Goal: Task Accomplishment & Management: Use online tool/utility

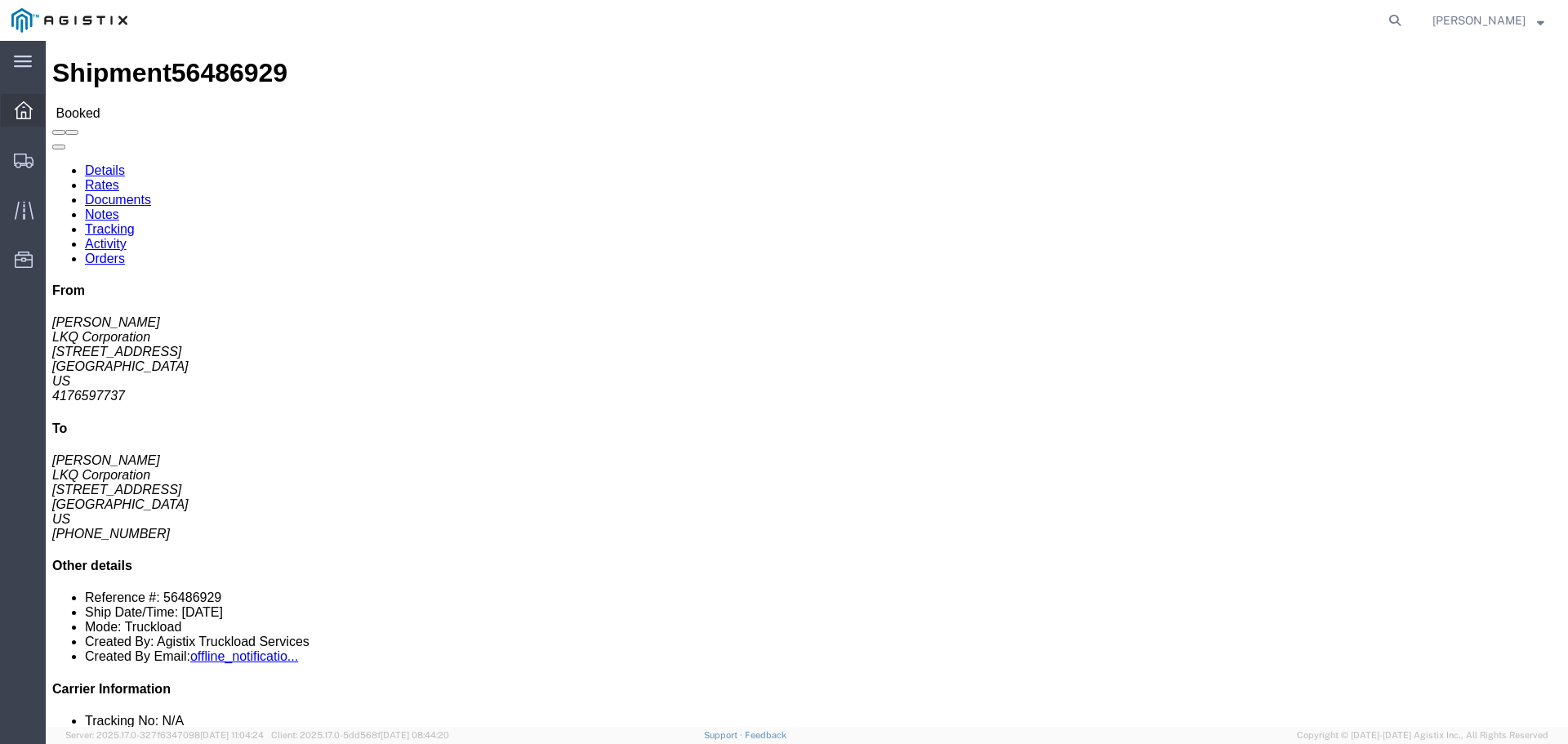
click at [27, 109] on icon at bounding box center [24, 110] width 18 height 18
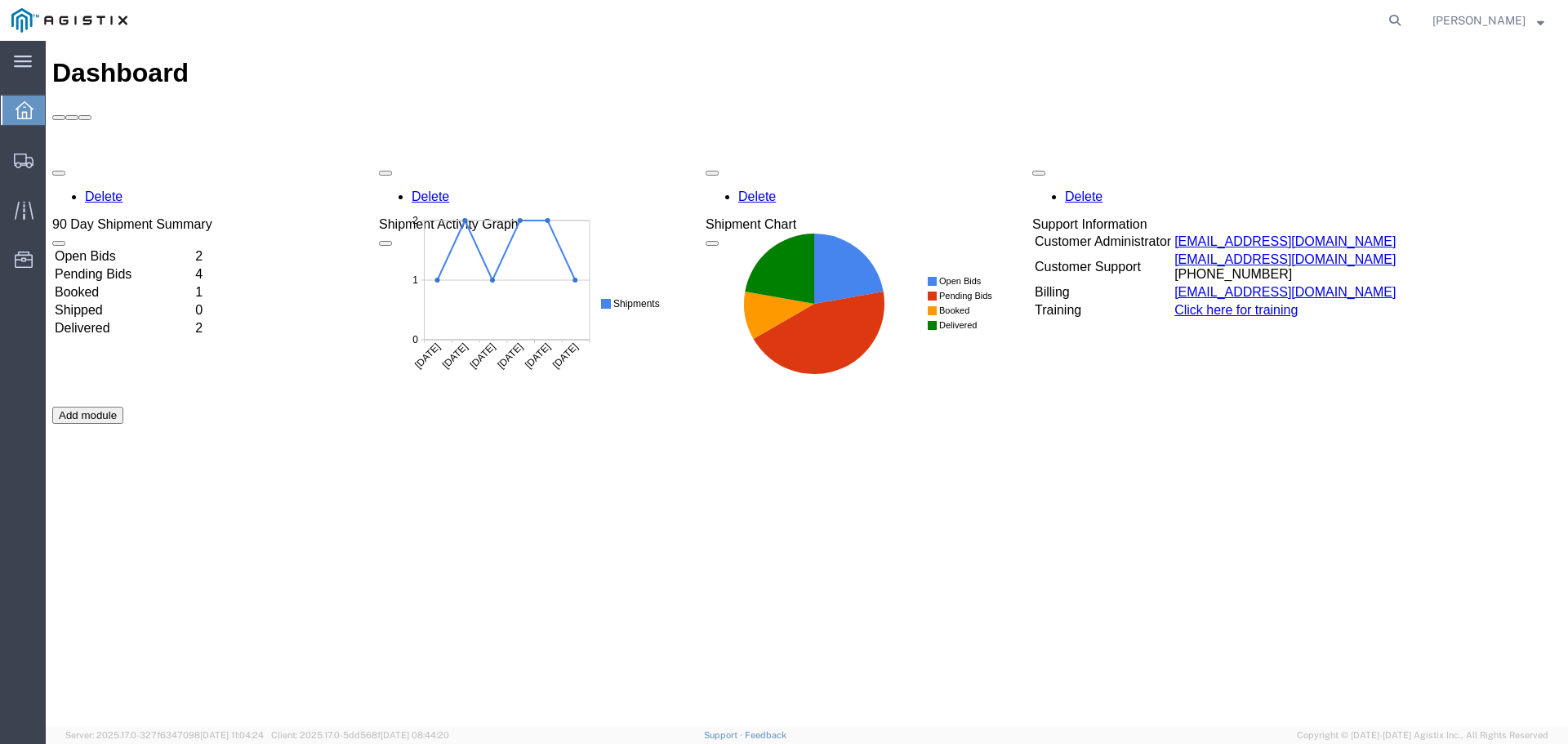
click at [132, 248] on td "Open Bids" at bounding box center [123, 256] width 139 height 16
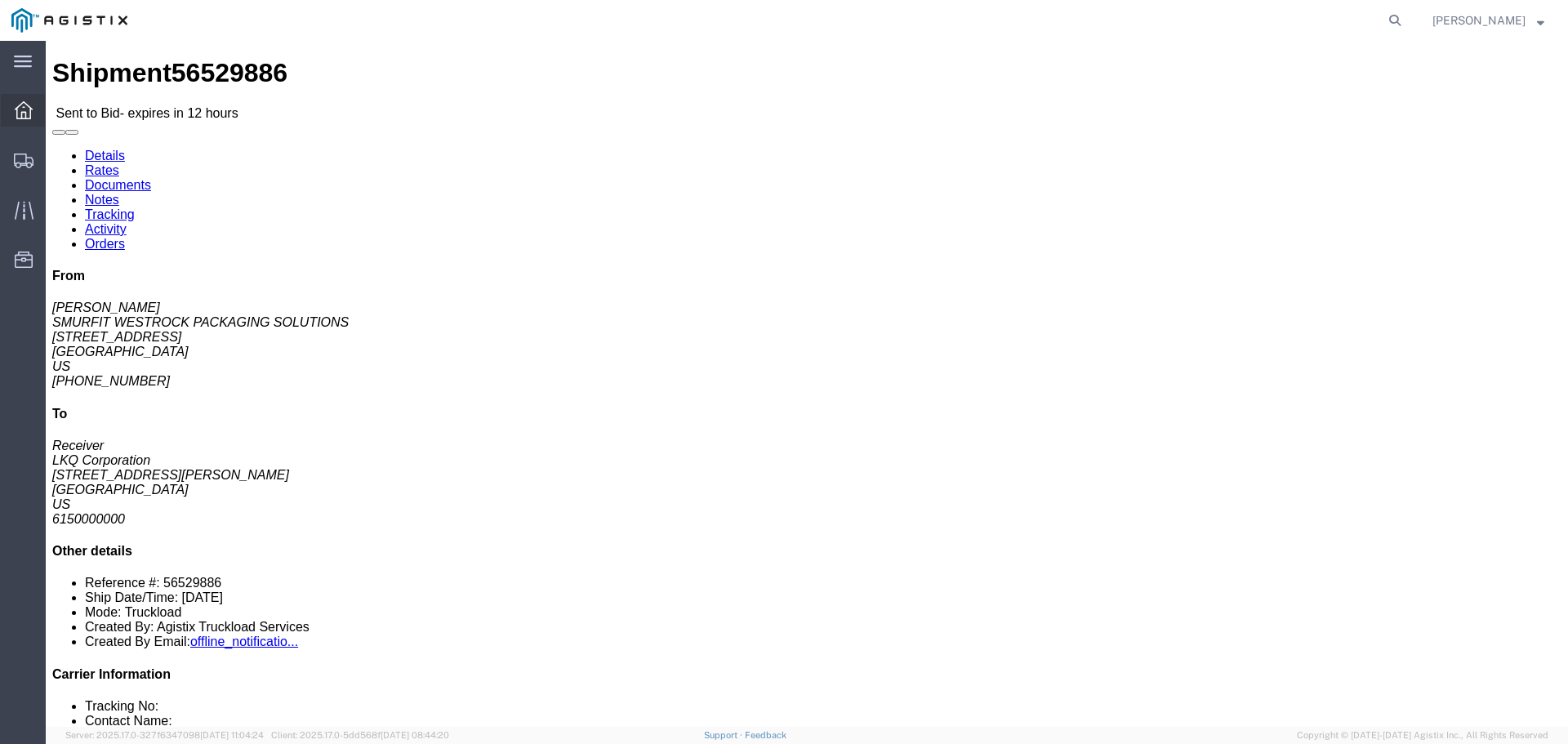
click at [57, 110] on span "Dashboard" at bounding box center [51, 110] width 11 height 33
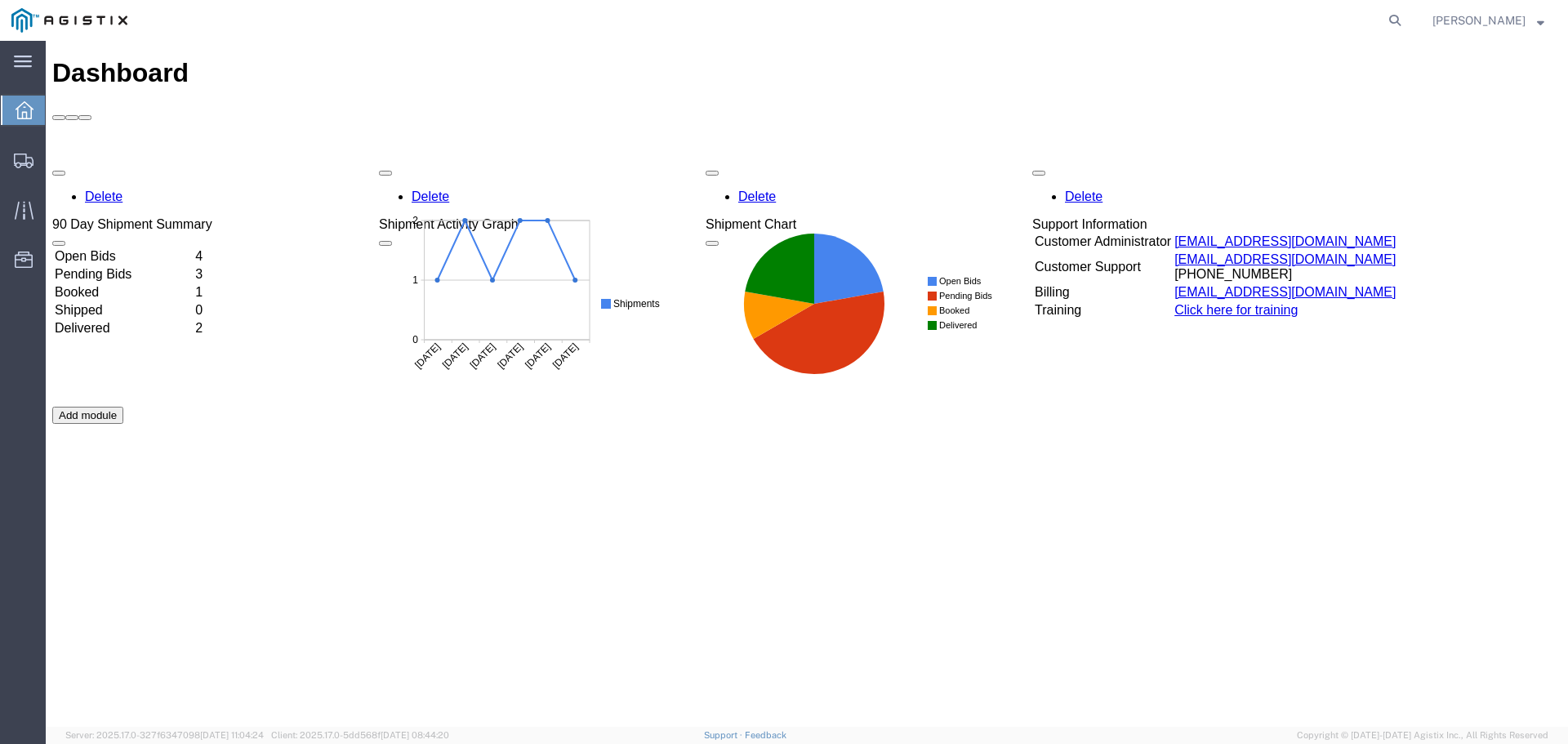
click at [122, 248] on td "Open Bids" at bounding box center [123, 256] width 139 height 16
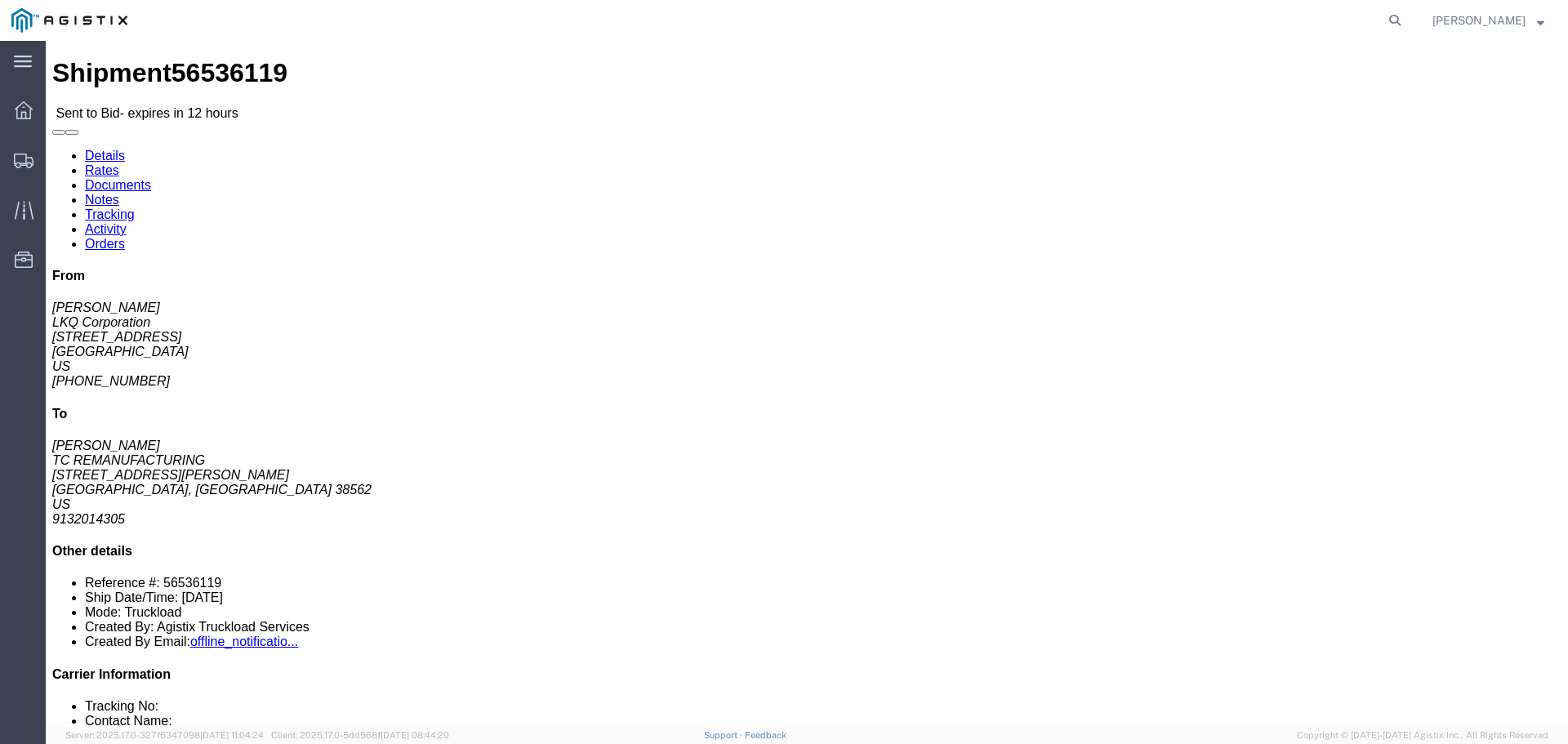
click icon "button"
click div "Leg 1 - Truckload Vehicle 1: Standard Dry Van (53 Feet) Number of trucks: 1"
click link "Enter / Modify Bid"
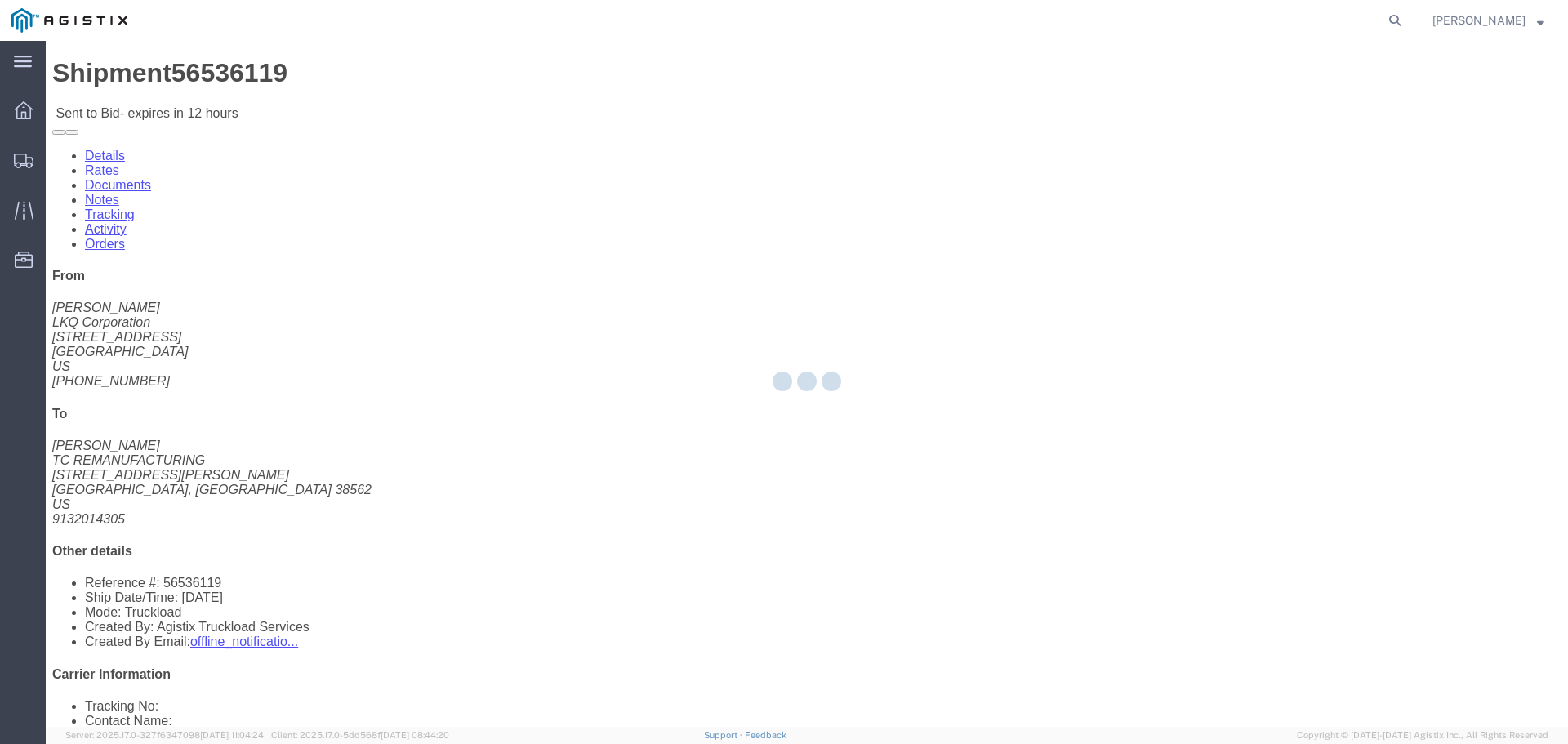
select select "22593"
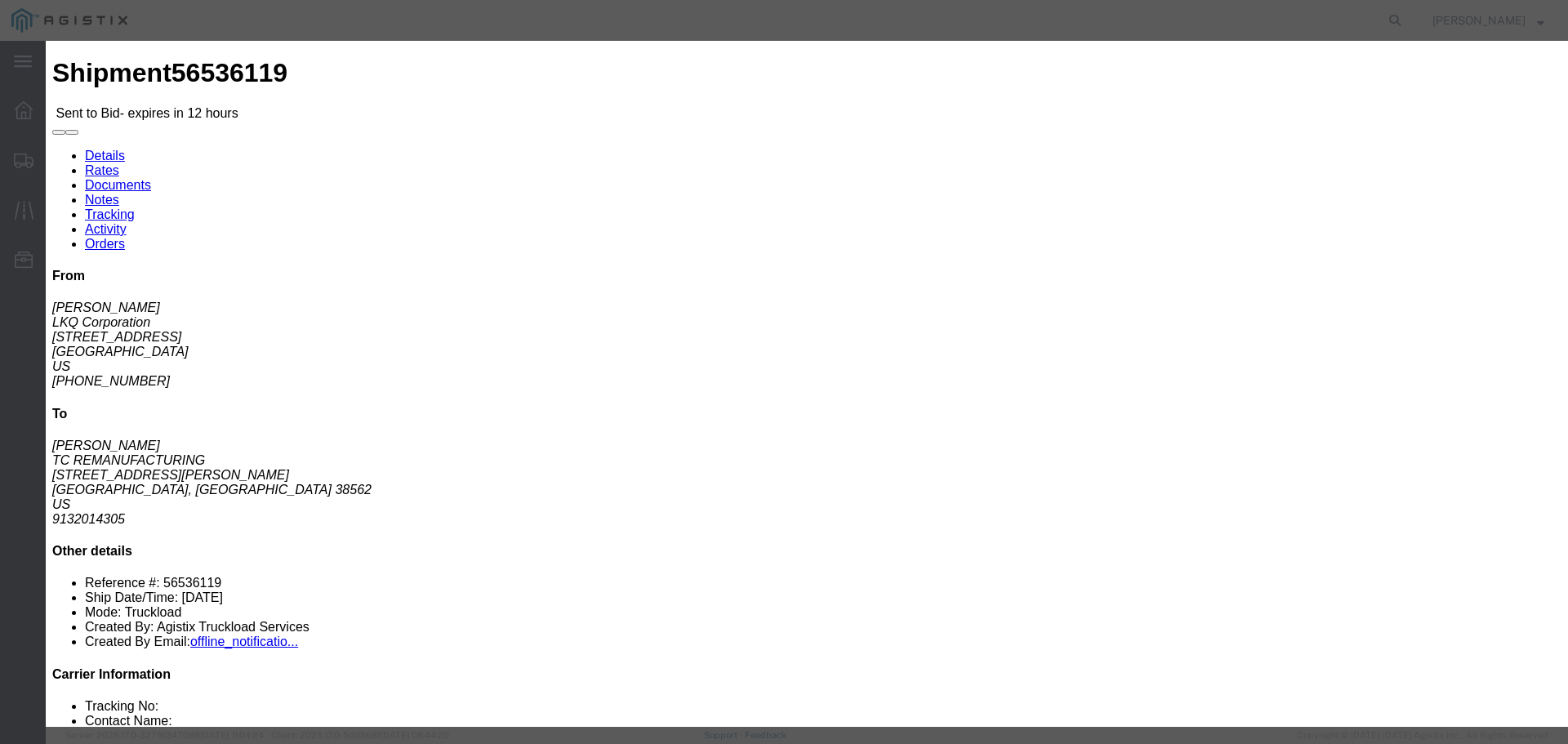
click select "Select Rail TL Standard 3 - 5 Day"
select select "41882"
click select "Select Rail TL Standard 3 - 5 Day"
click input "text"
type input "RLX"
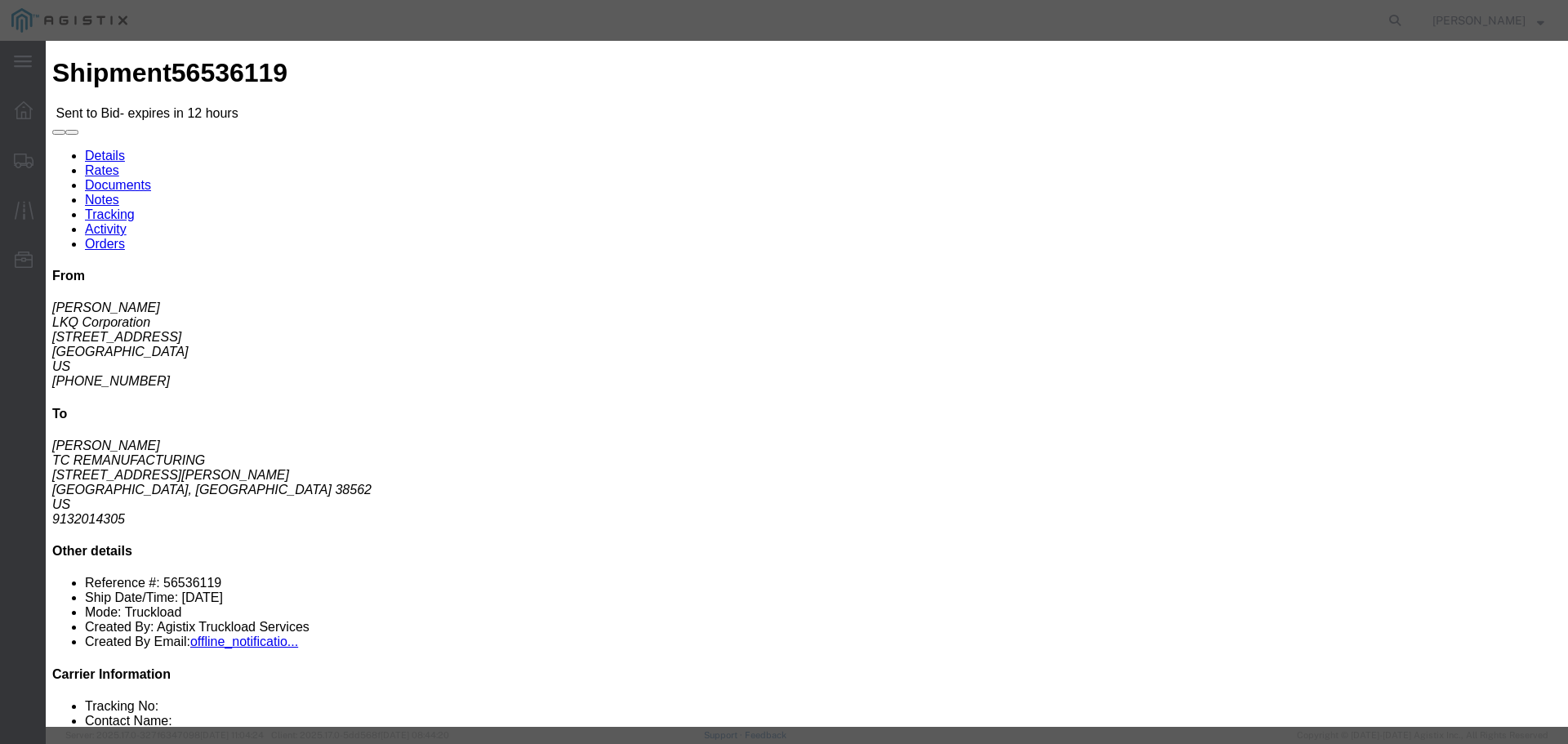
click div "Reference"
click select "Select Air Less than Truckload Multi-Leg Ocean Freight Rail Small Parcel Truckl…"
select select "TL"
click select "Select Air Less than Truckload Multi-Leg Ocean Freight Rail Small Parcel Truckl…"
click input "number"
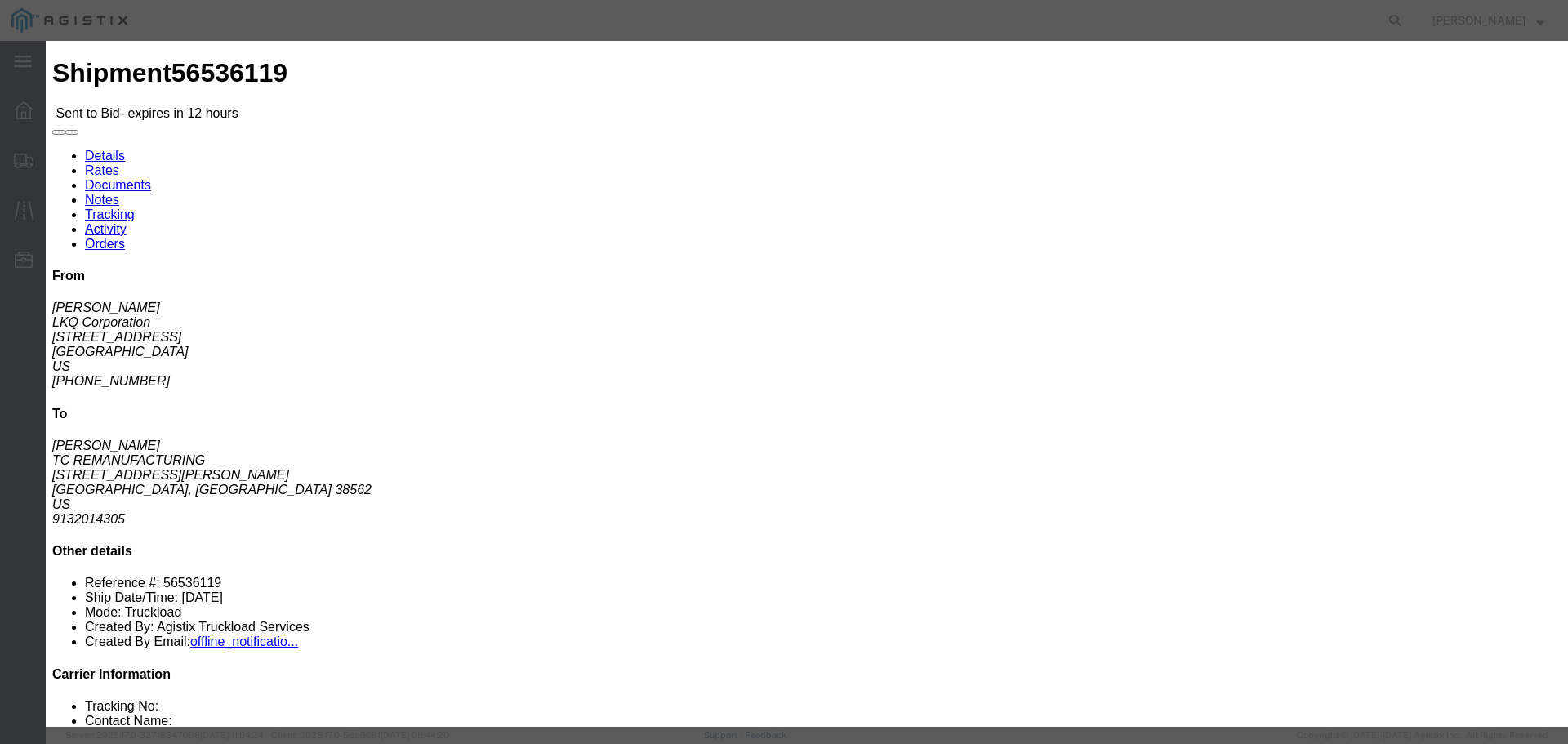
type input "1"
click input "number"
type input "800"
click button "Submit"
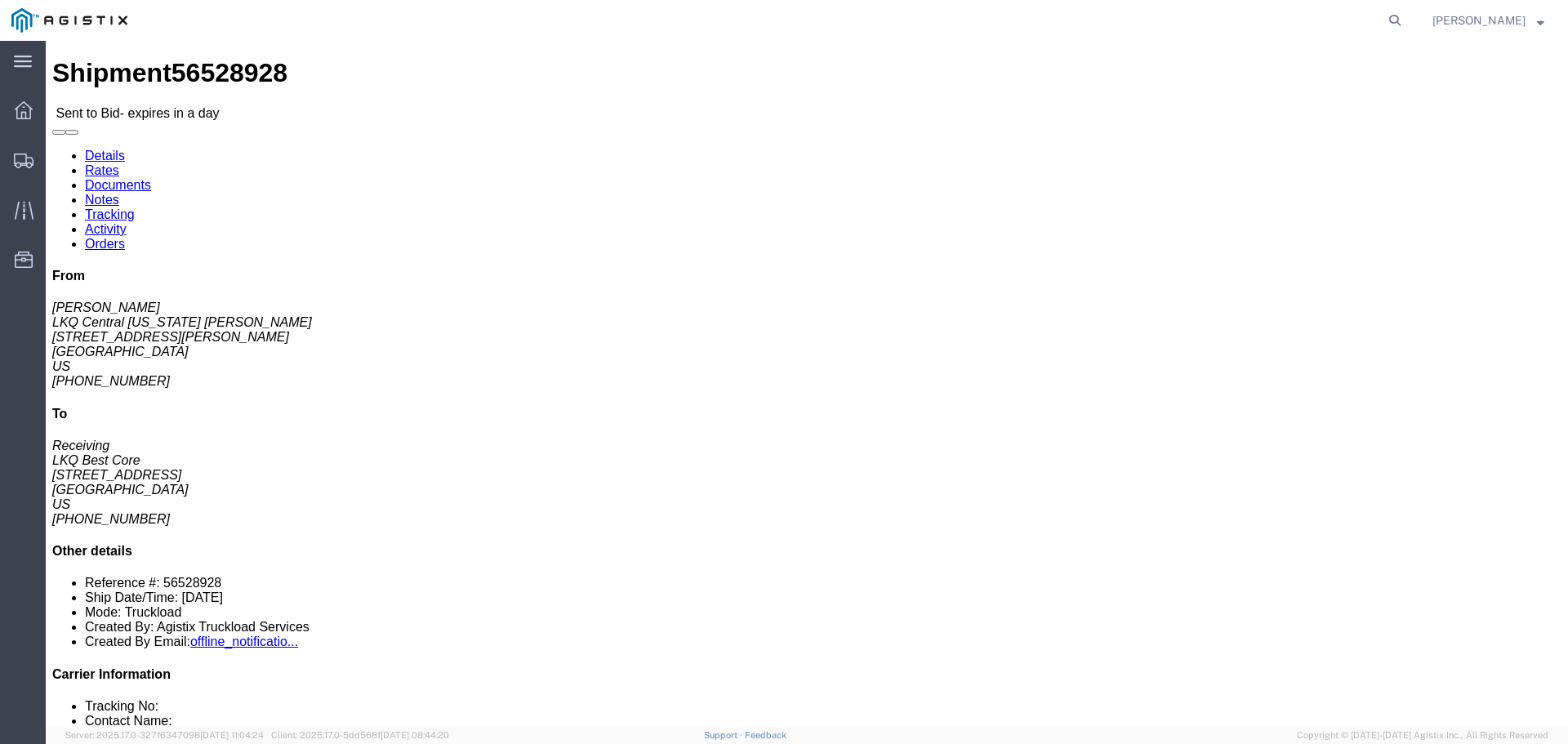
click button "button"
click link "Enter / Modify Bid"
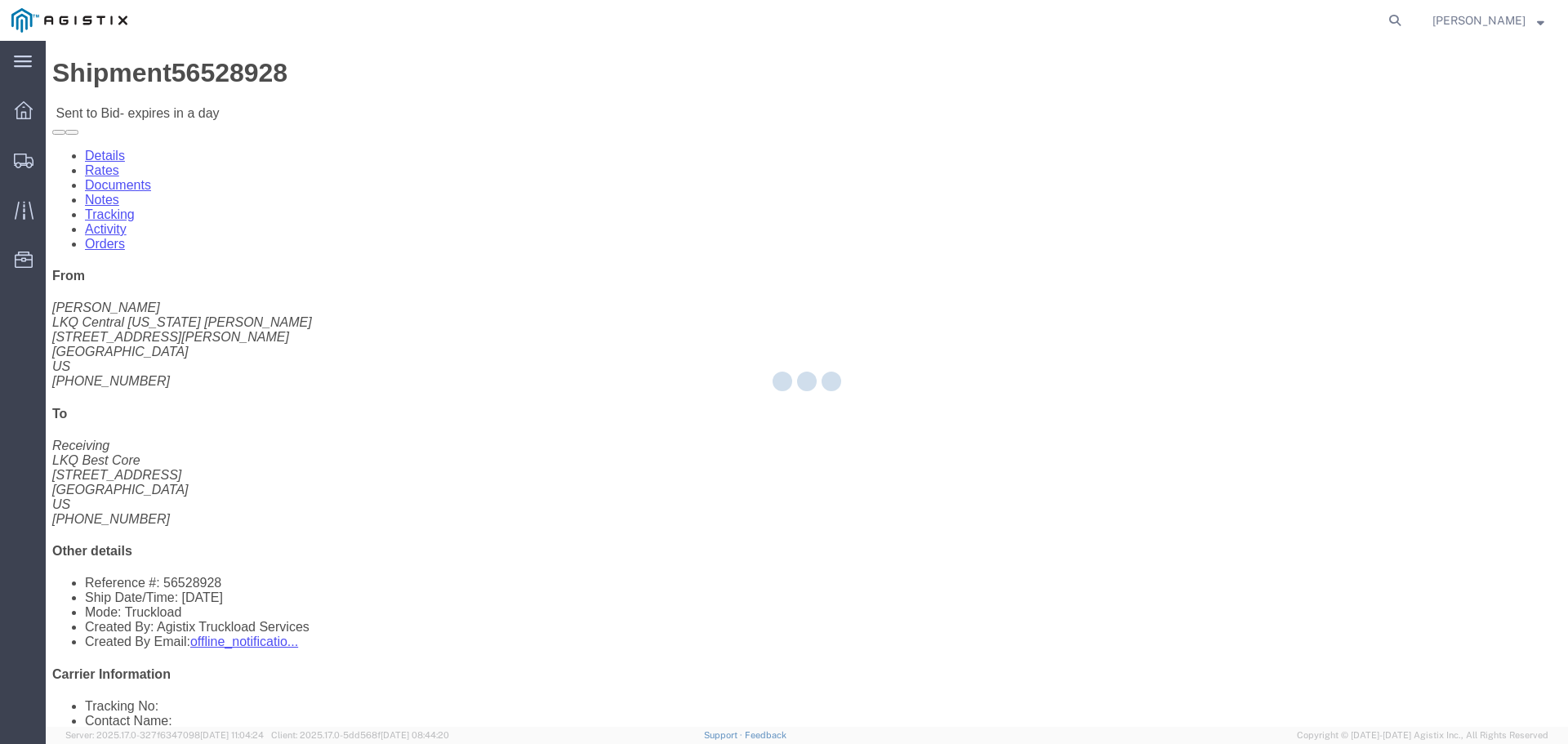
select select "22593"
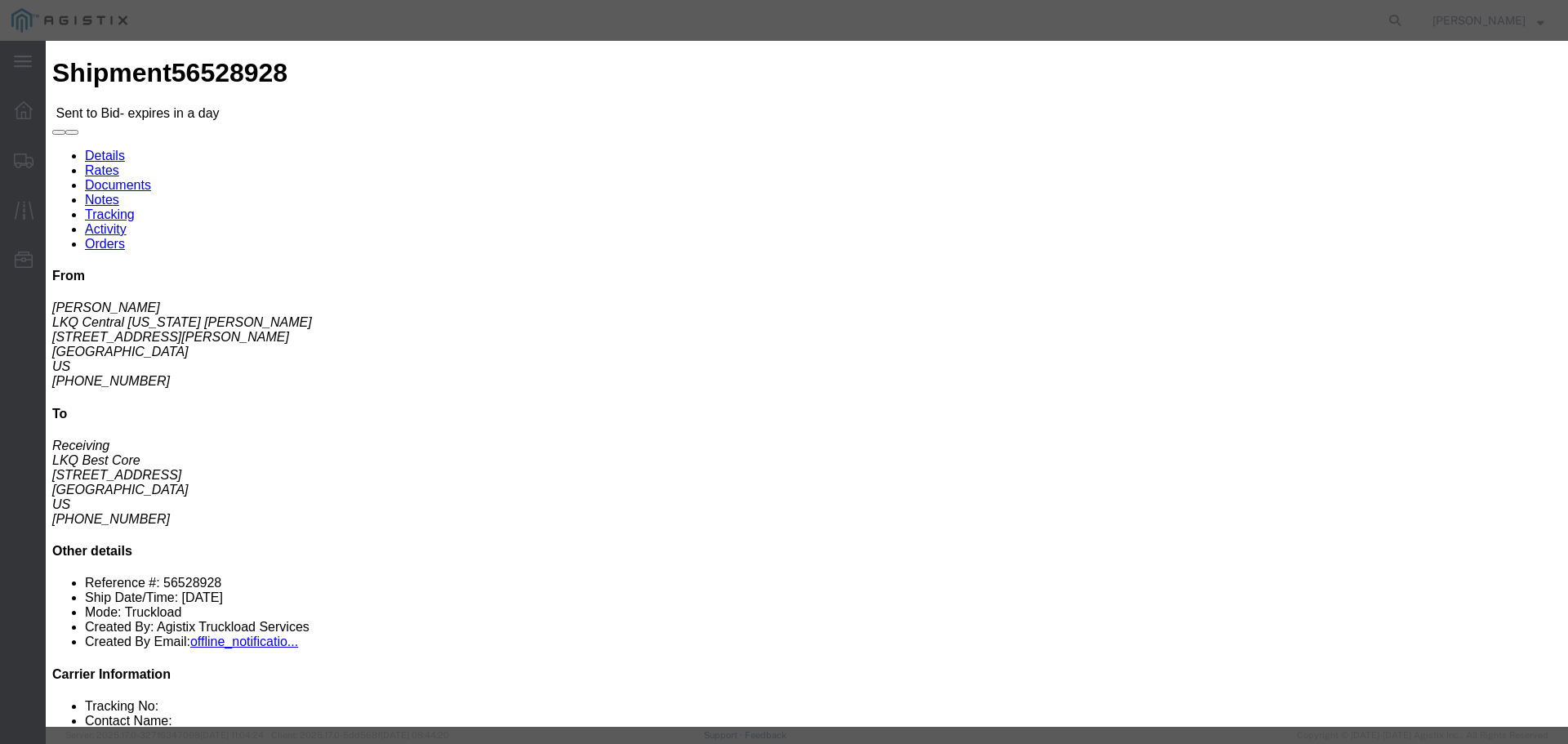
drag, startPoint x: 822, startPoint y: 151, endPoint x: 834, endPoint y: 161, distance: 15.6
click select "Select Rail TL Standard 3 - 5 Day"
select select "41882"
click select "Select Rail TL Standard 3 - 5 Day"
click input "text"
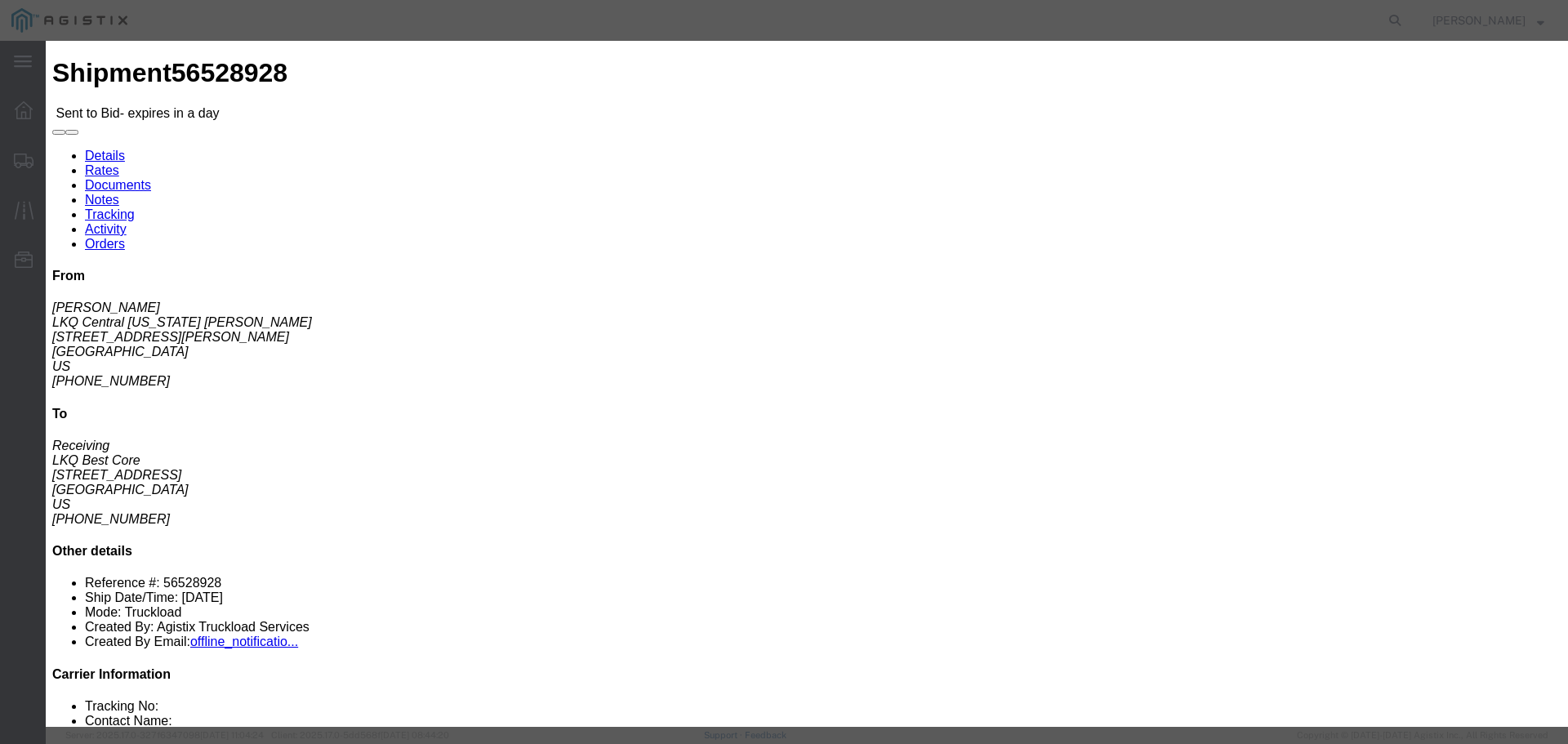
type input "RLX"
click select "Select Air Less than Truckload Multi-Leg Ocean Freight Rail Small Parcel Truckl…"
select select "TL"
click select "Select Air Less than Truckload Multi-Leg Ocean Freight Rail Small Parcel Truckl…"
click input "number"
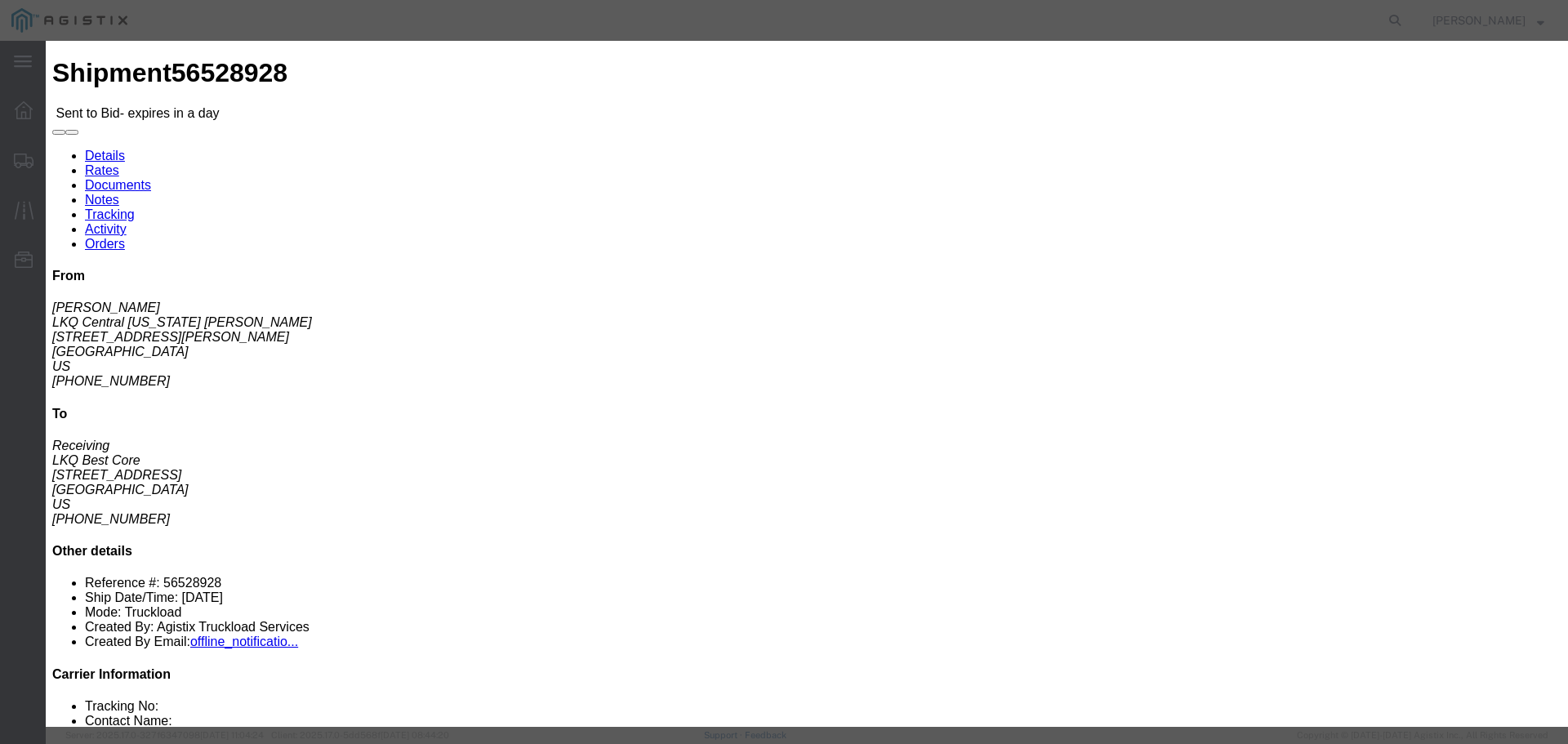
type input "1"
click input "number"
type input "600"
click button "Submit"
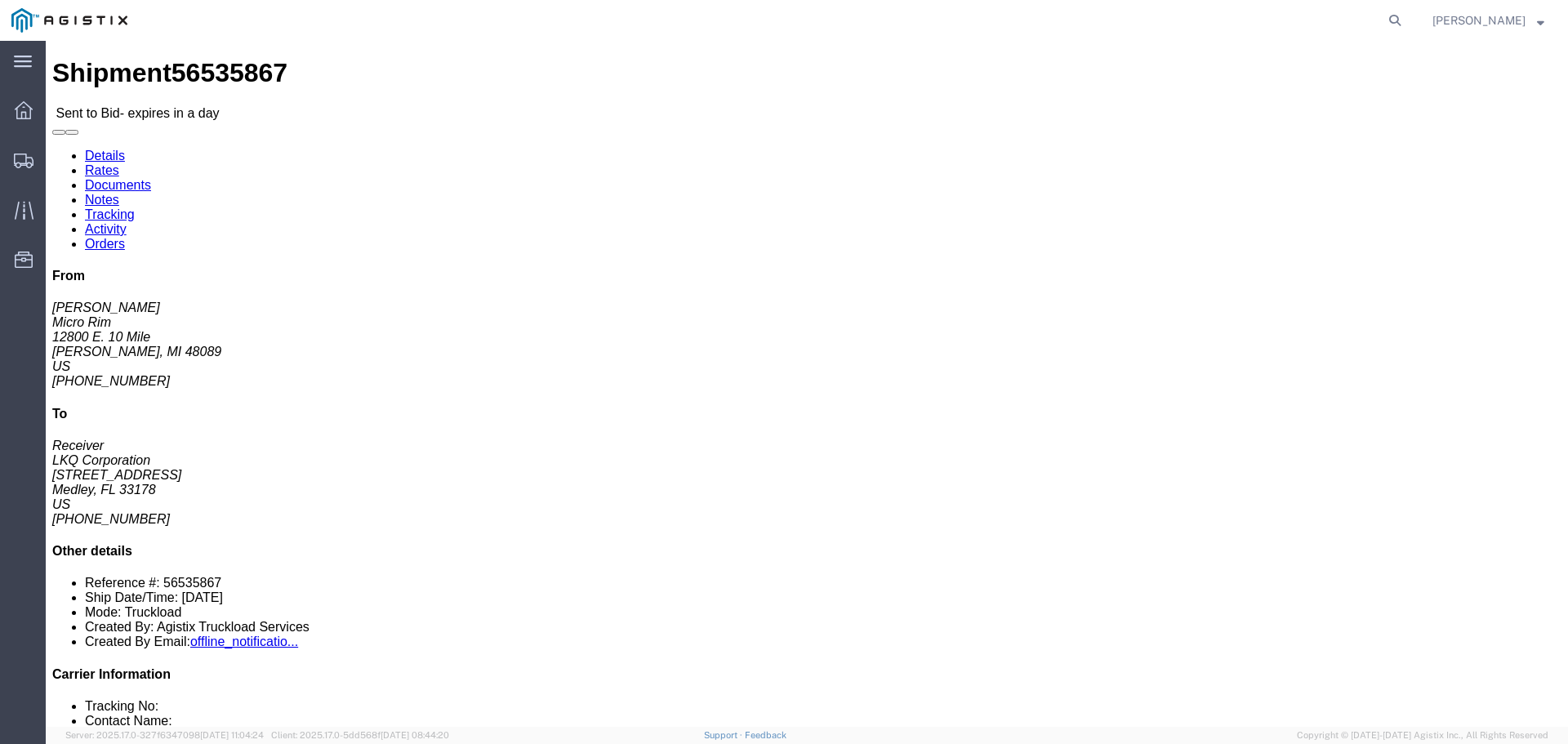
click link "Enter / Modify Bid"
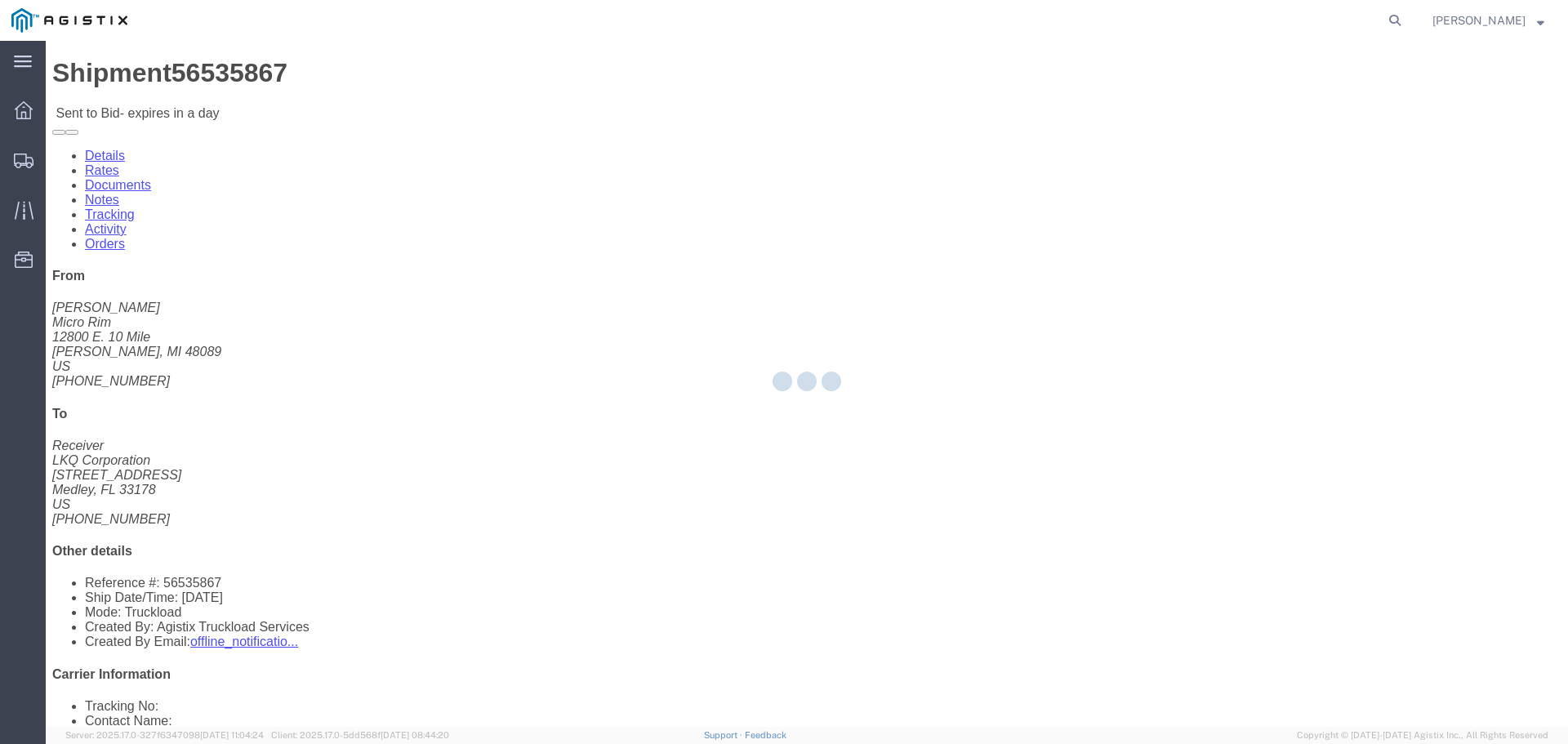
select select "22593"
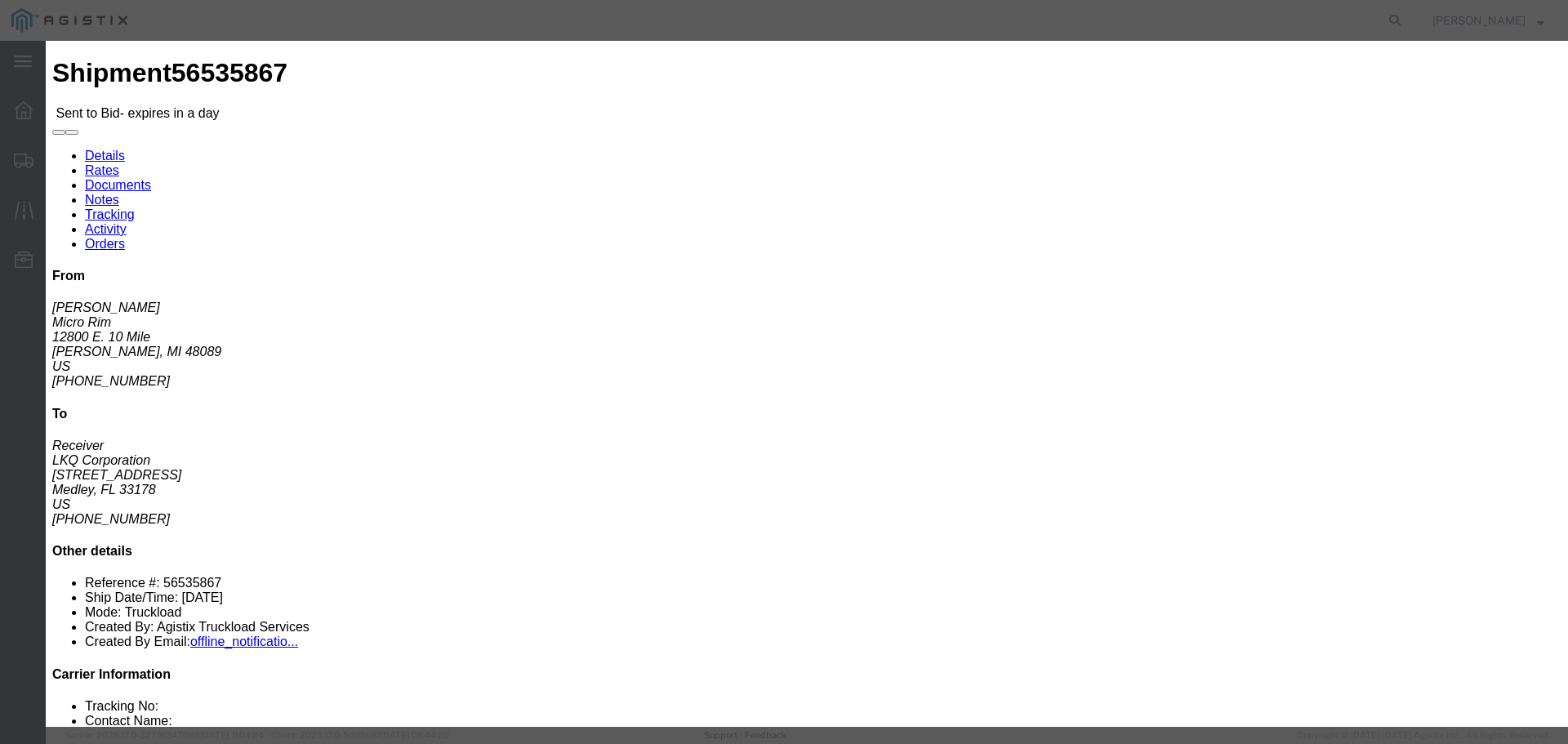
click icon "button"
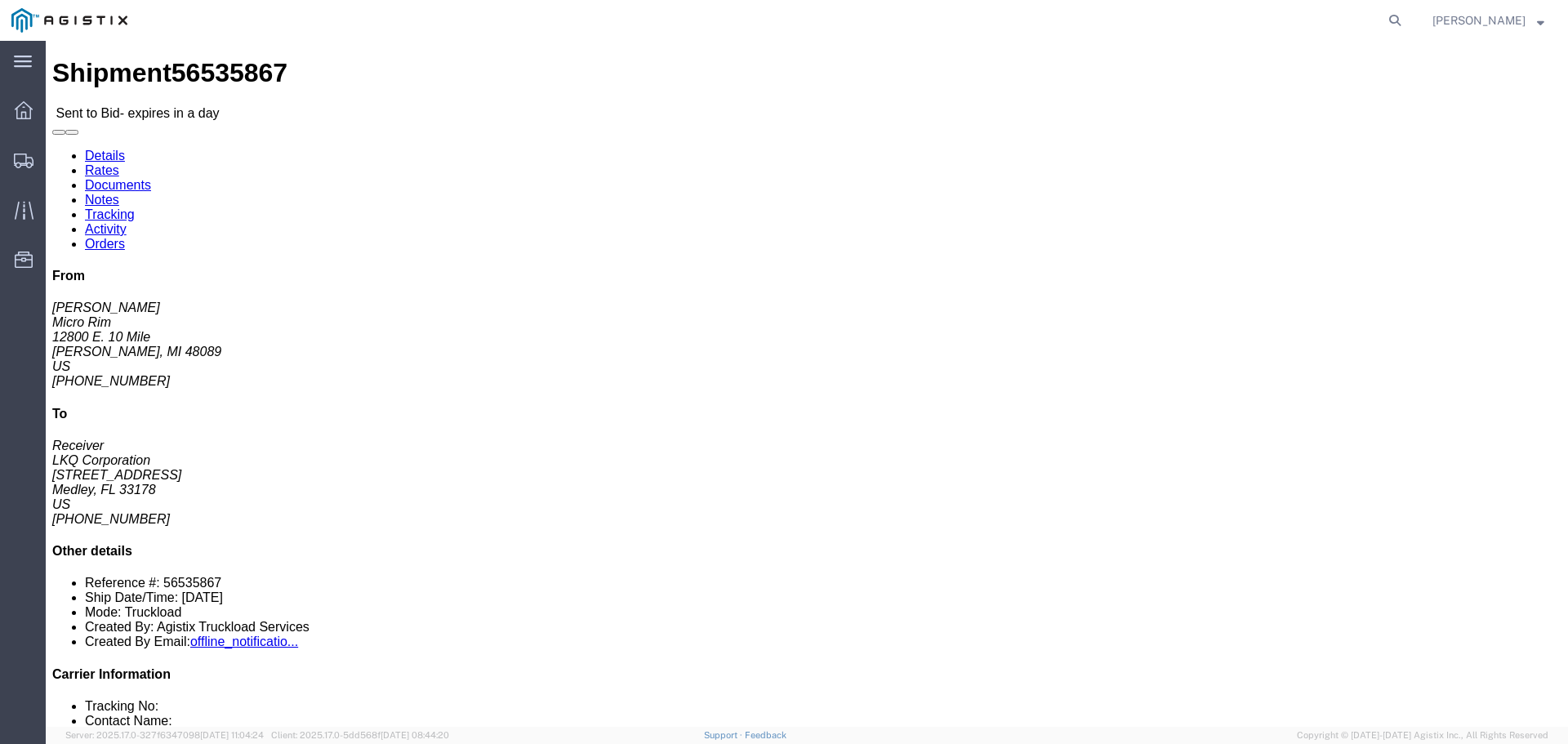
click button "button"
click link "Enter / Modify Bid"
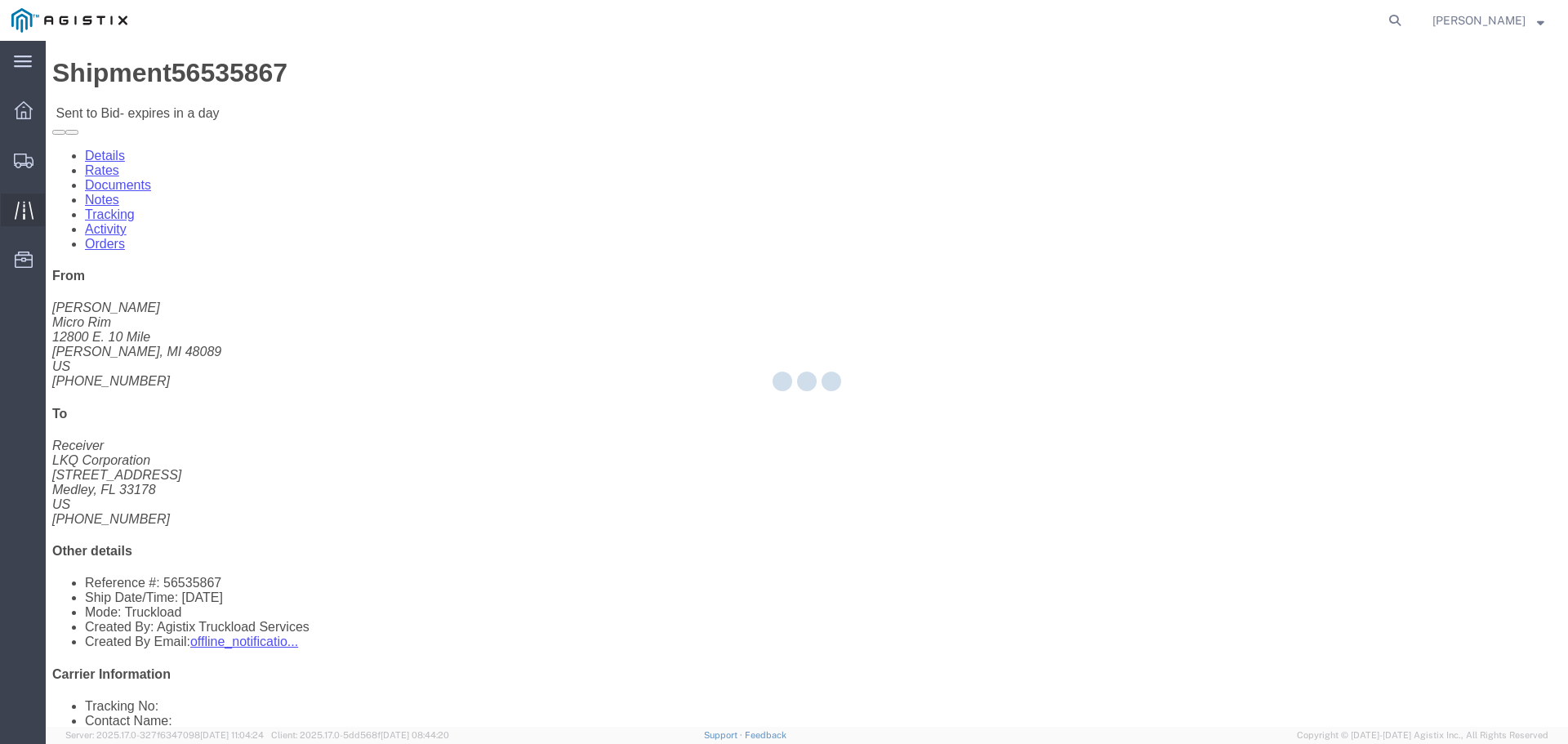
select select "22593"
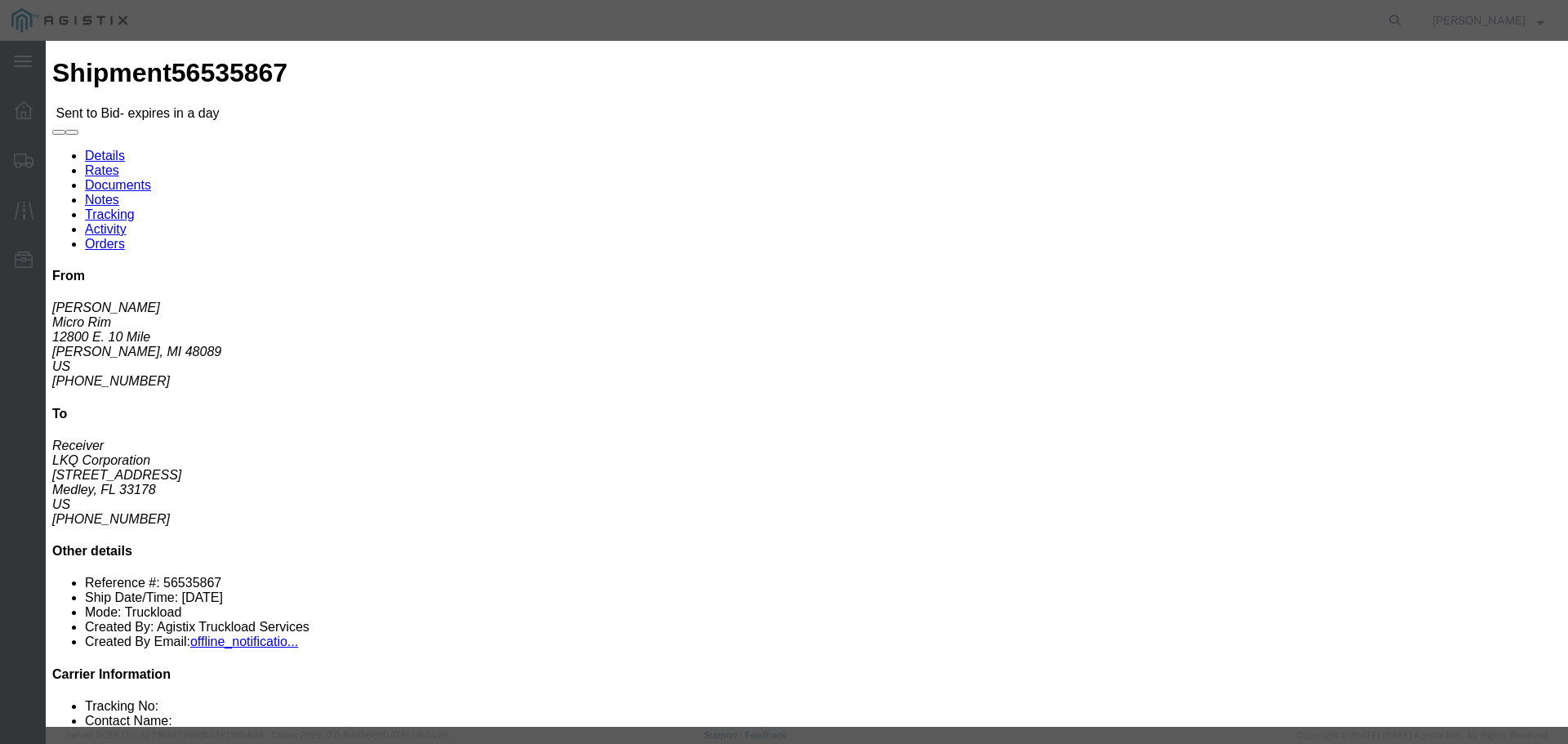
drag, startPoint x: 854, startPoint y: 150, endPoint x: 871, endPoint y: 158, distance: 18.8
click select "Select Rail TL Standard 3 - 5 Day"
select select "41882"
click select "Select Rail TL Standard 3 - 5 Day"
click input "text"
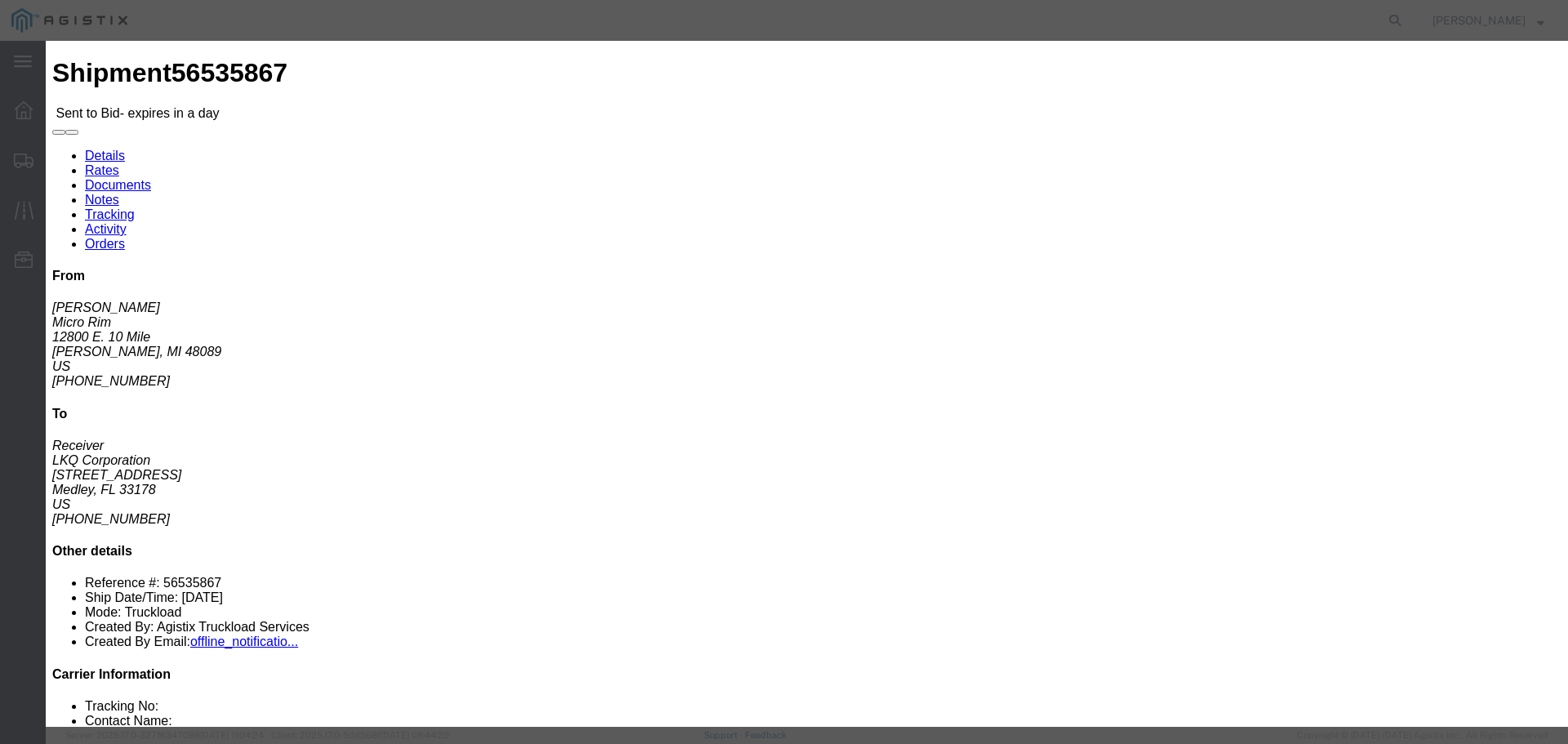
type input "RLX"
drag, startPoint x: 680, startPoint y: 331, endPoint x: 777, endPoint y: 419, distance: 131.0
click select "Select Air Less than Truckload Multi-Leg Ocean Freight Rail Small Parcel Truckl…"
select select "TL"
click select "Select Air Less than Truckload Multi-Leg Ocean Freight Rail Small Parcel Truckl…"
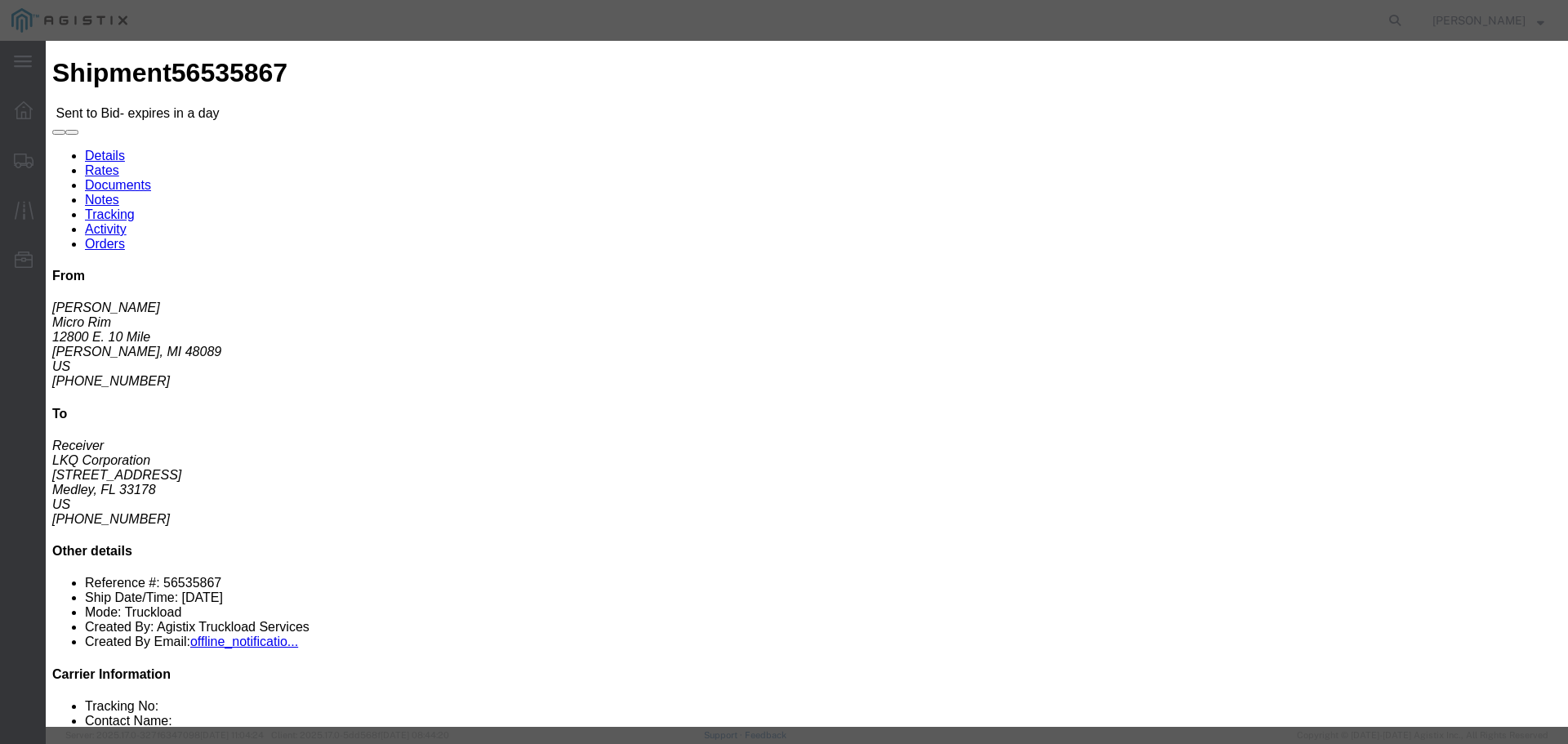
click input "number"
type input "2"
click input "number"
type input "3750"
click div "Add charge"
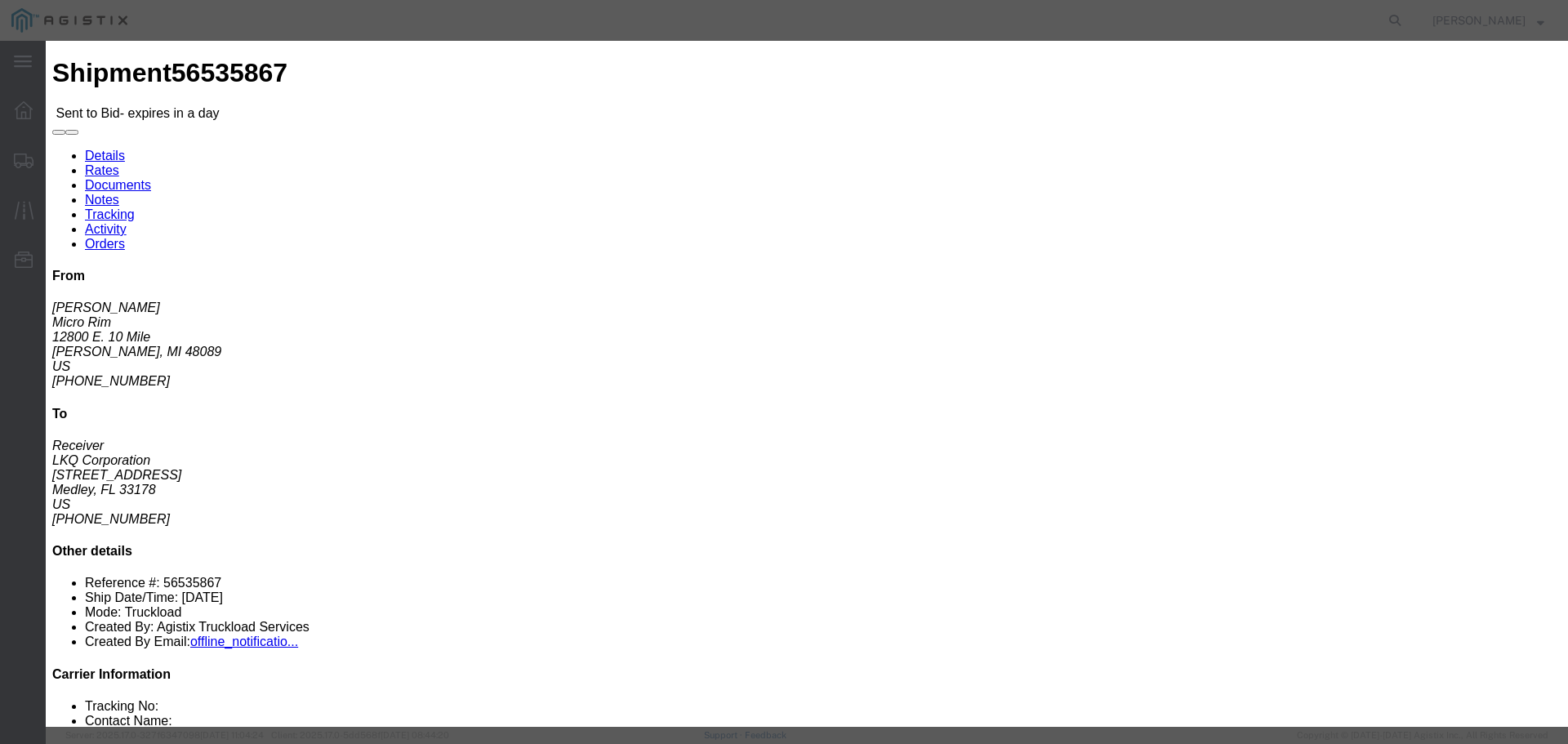
click button "Submit"
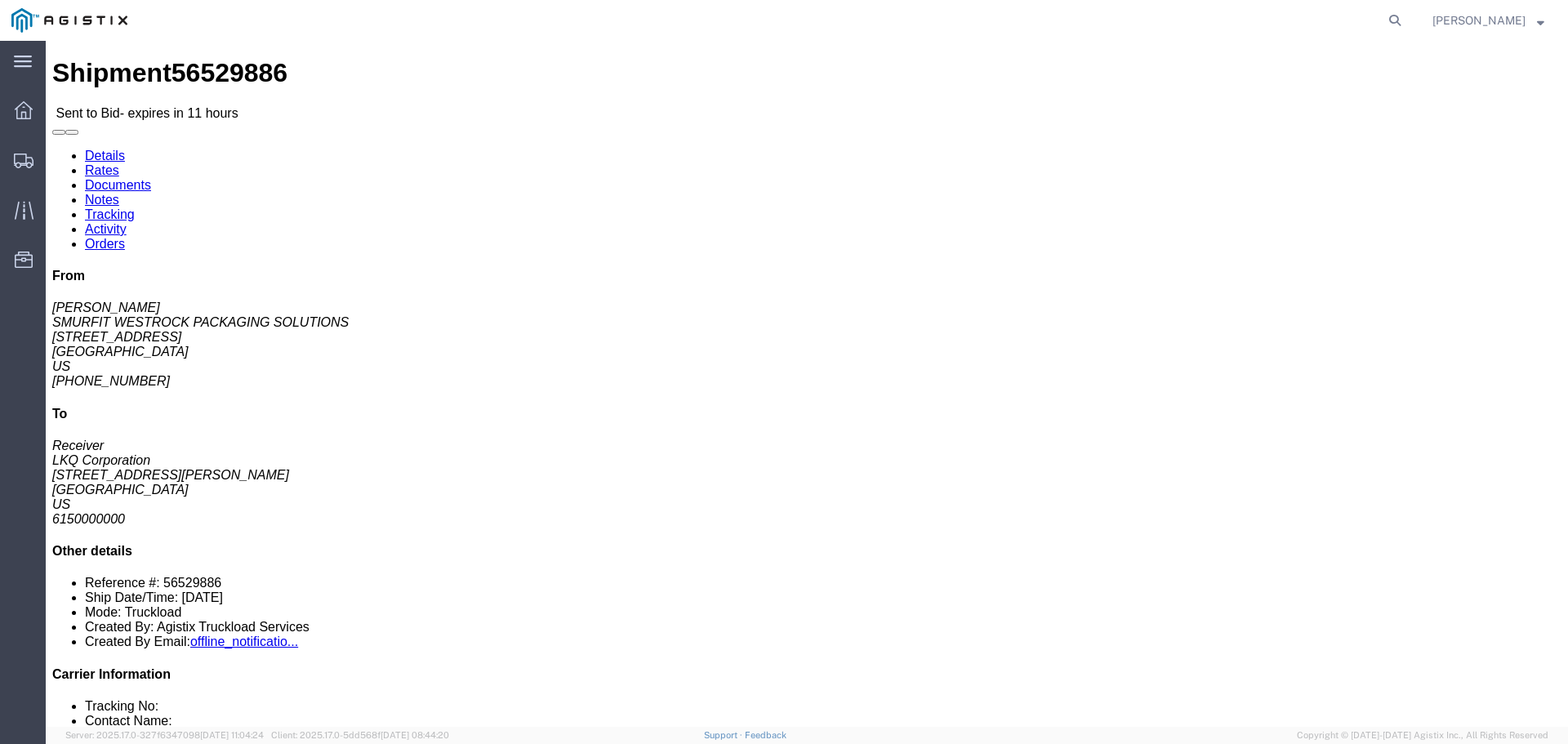
click button "button"
click link "Enter / Modify Bid"
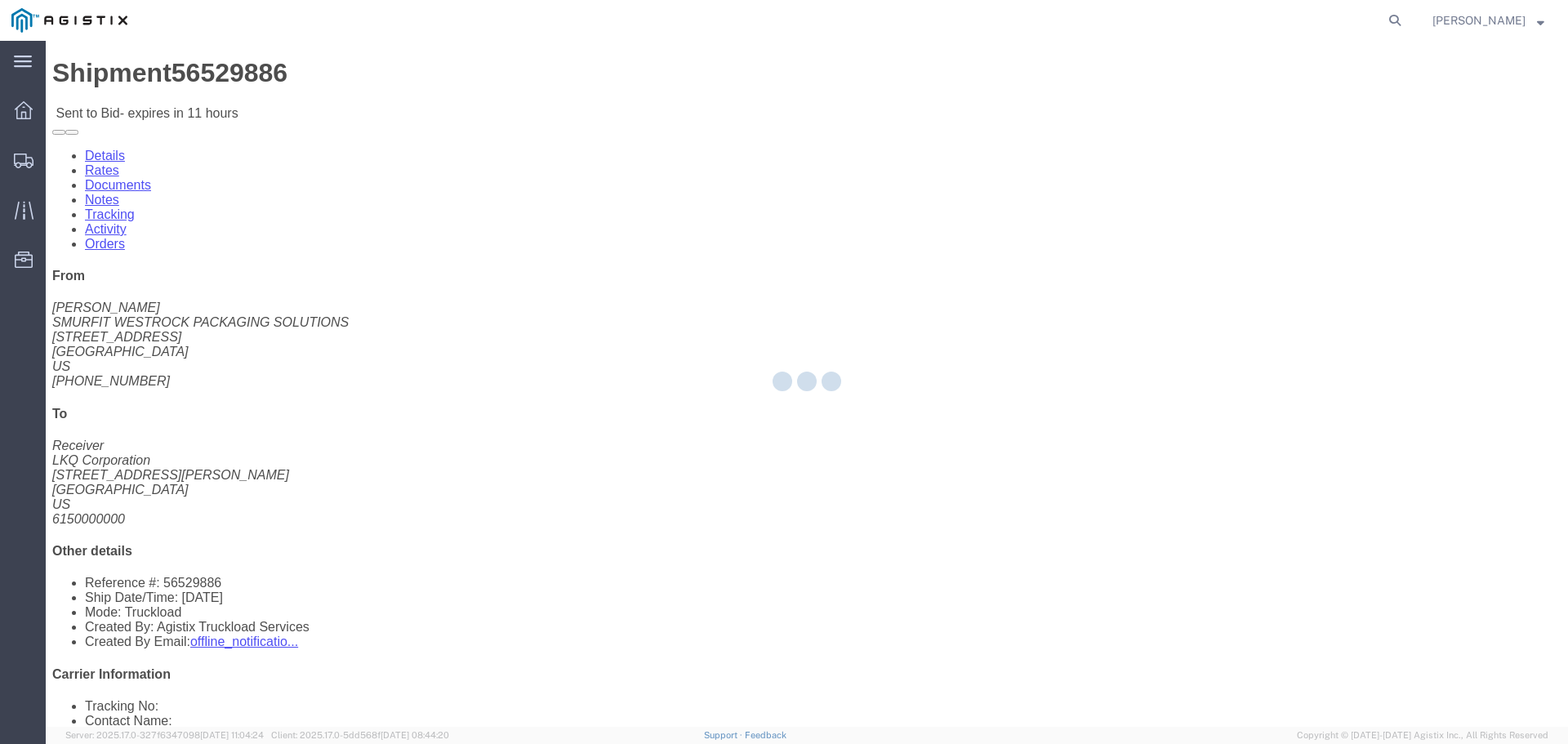
select select "22593"
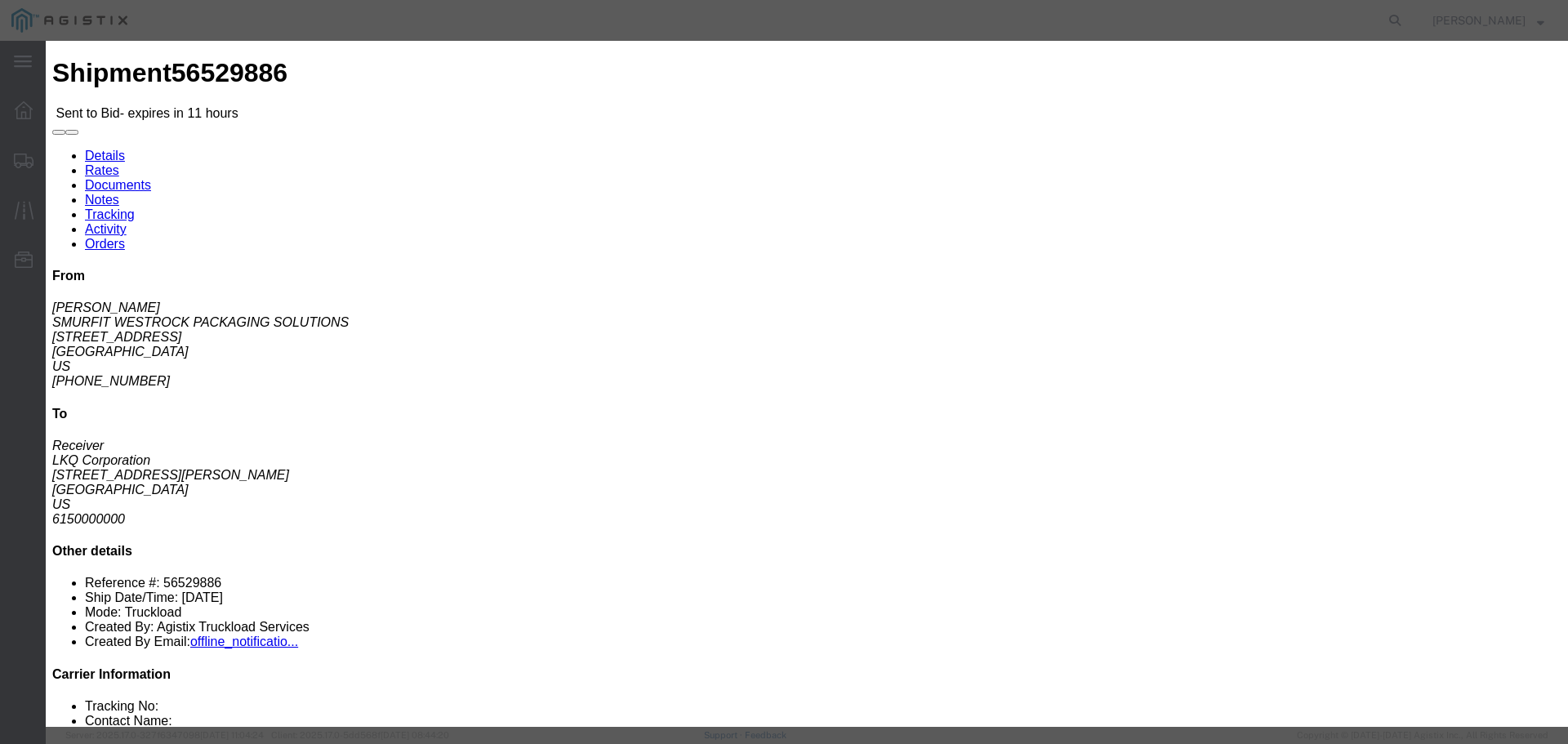
click select "Select Rail TL Standard 3 - 5 Day"
select select "41882"
click select "Select Rail TL Standard 3 - 5 Day"
click input "text"
type input "RLX"
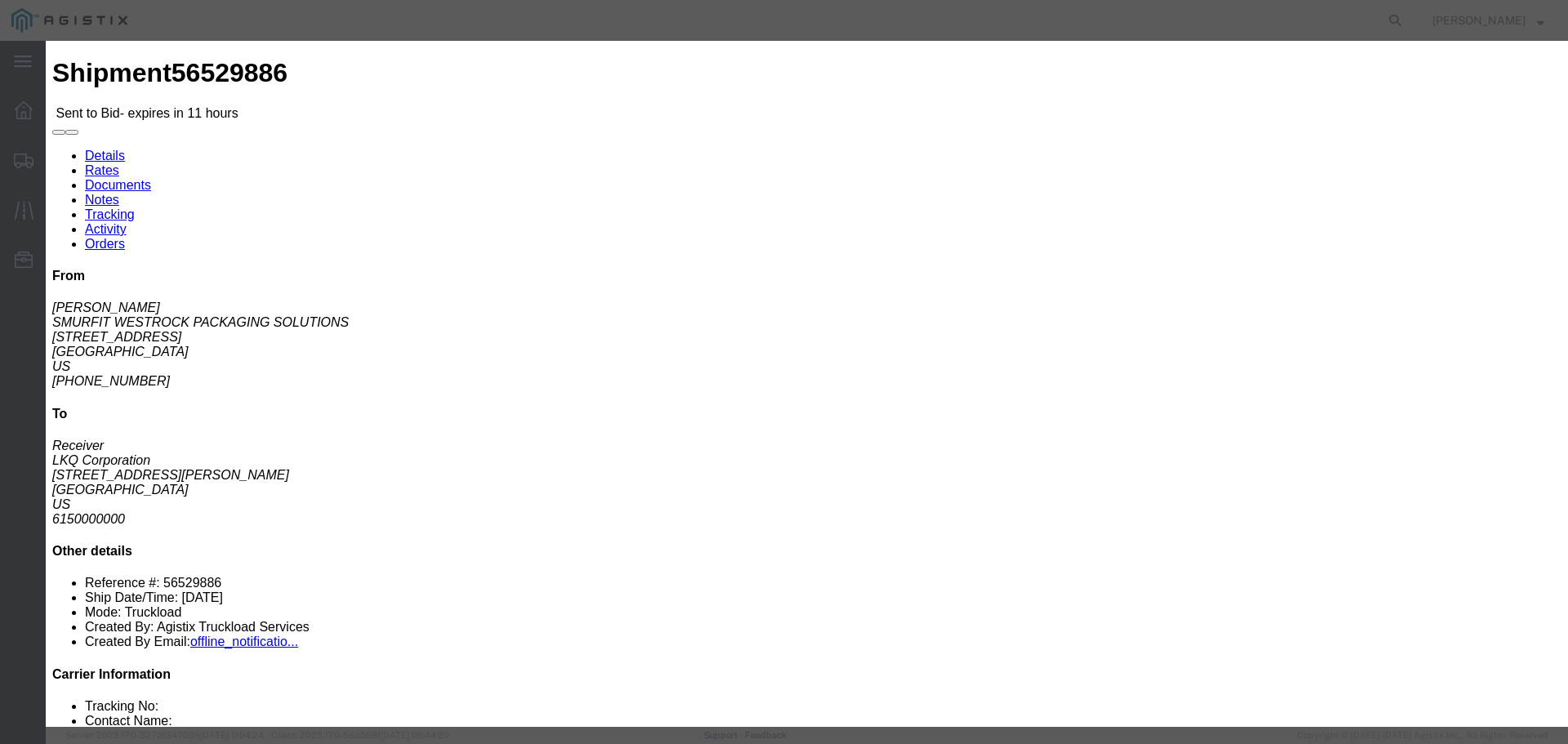
click input "Accept Terms"
checkbox input "true"
click select "Select Air Less than Truckload Multi-Leg Ocean Freight Rail Small Parcel Truckl…"
select select "TL"
click select "Select Air Less than Truckload Multi-Leg Ocean Freight Rail Small Parcel Truckl…"
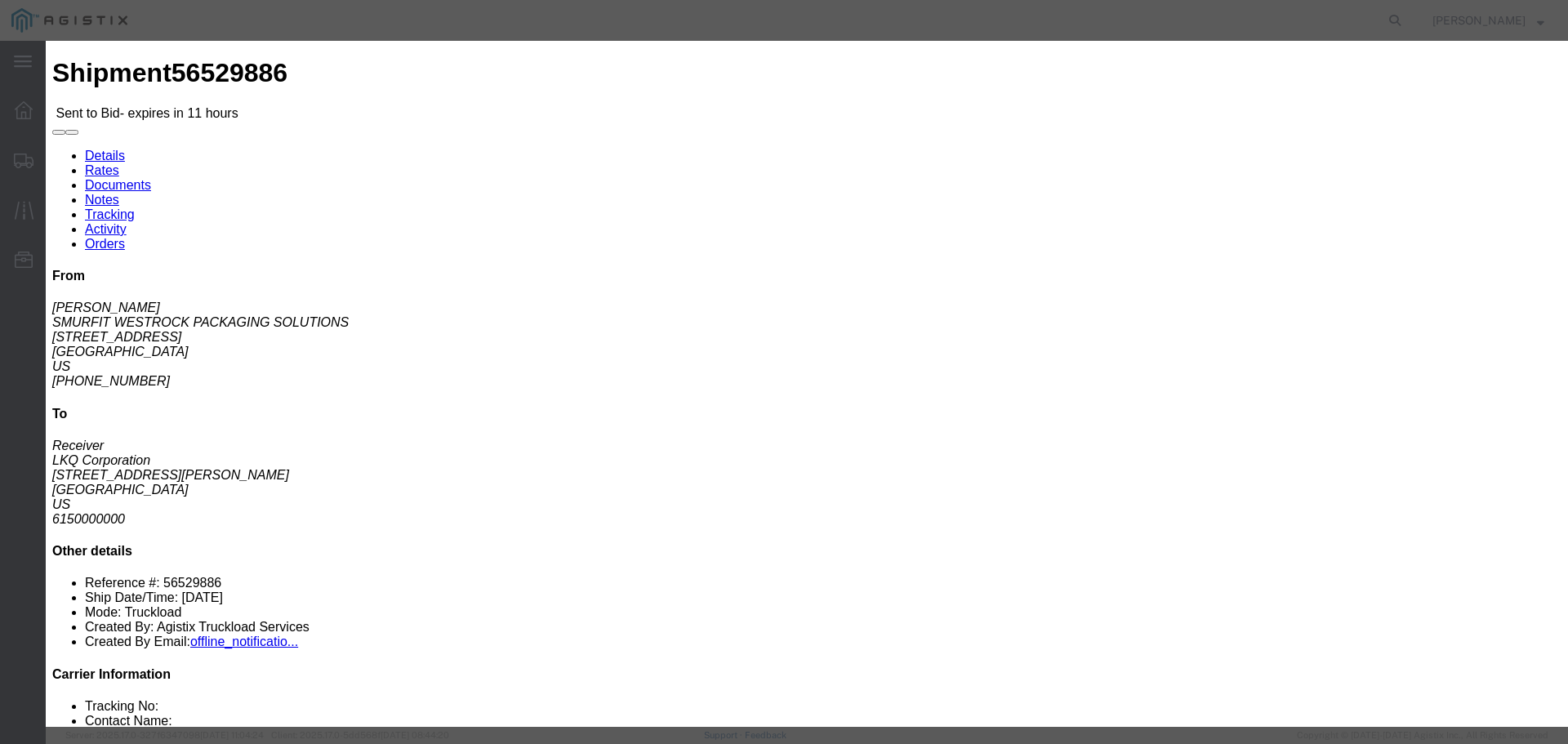
click input "number"
type input "1"
click input "number"
type input "535"
click button "Submit"
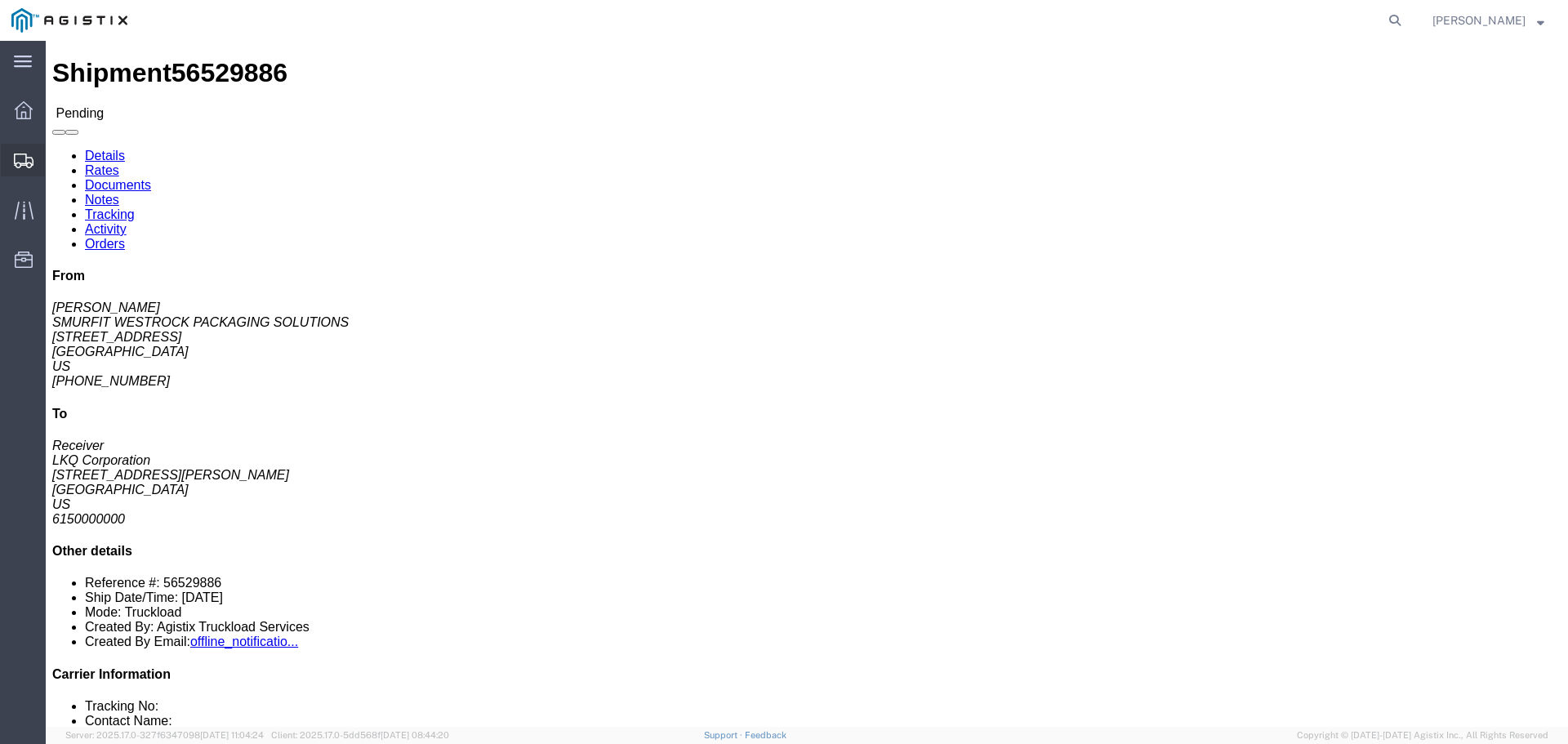
click at [44, 165] on div at bounding box center [24, 160] width 46 height 33
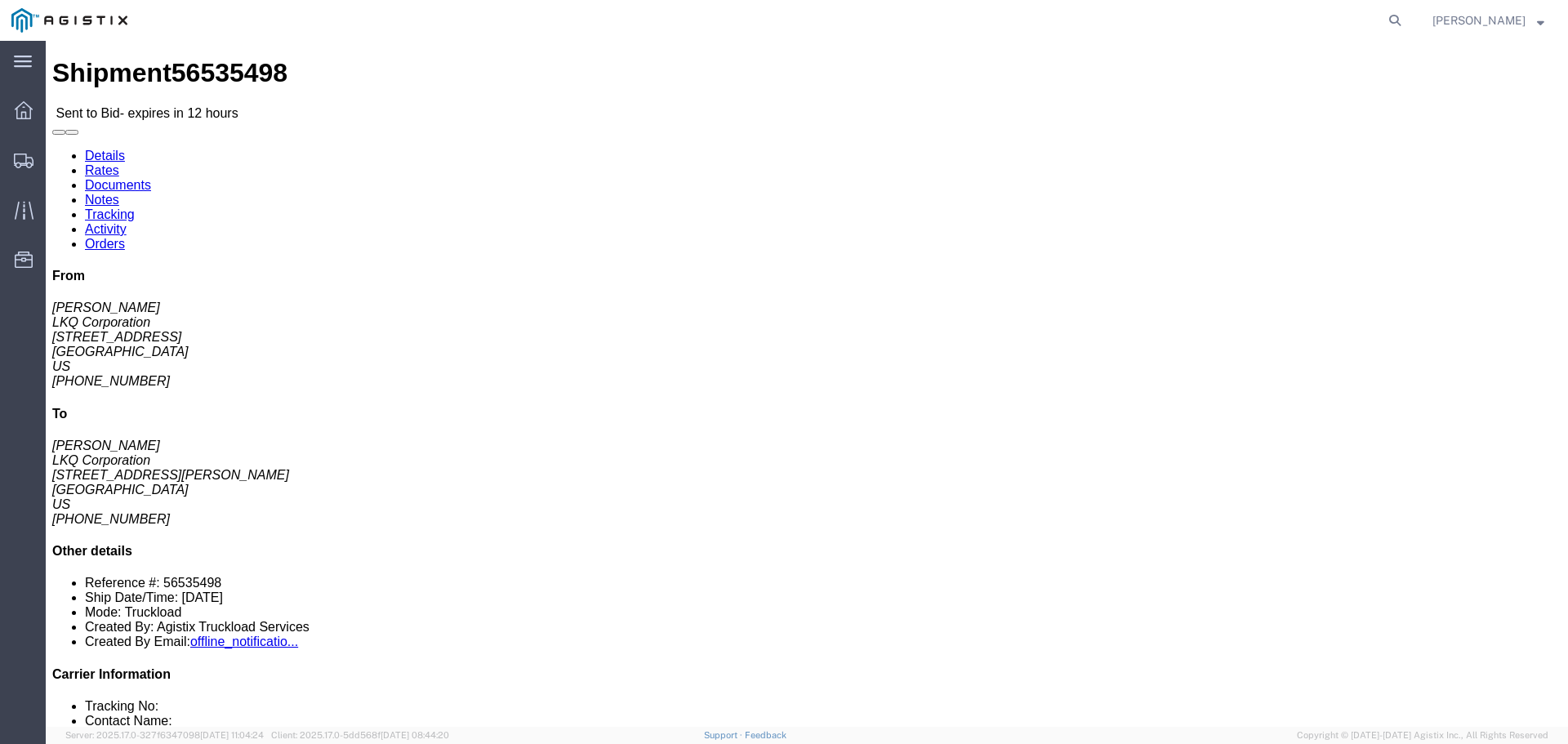
click button "button"
click link "Enter / Modify Bid"
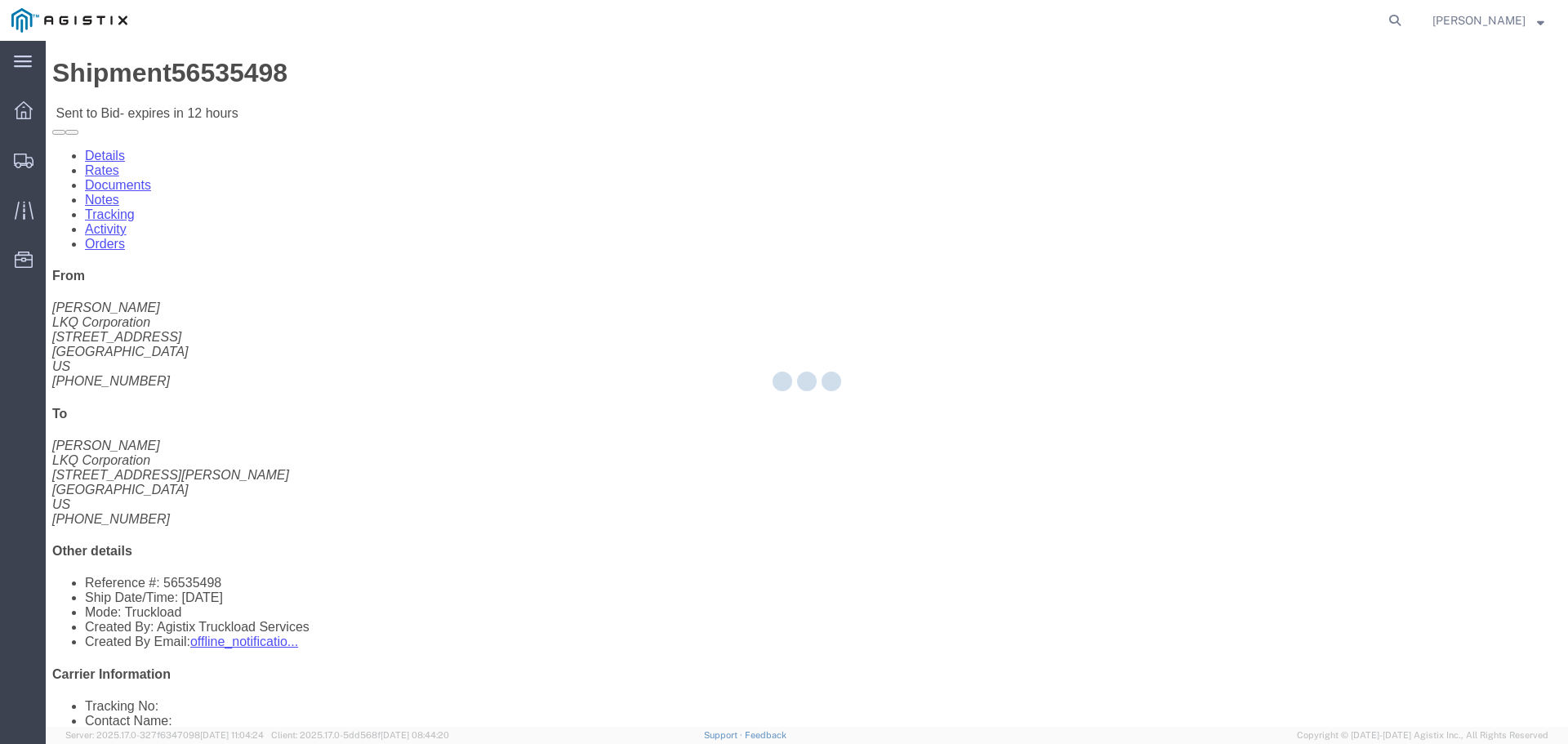
select select "22593"
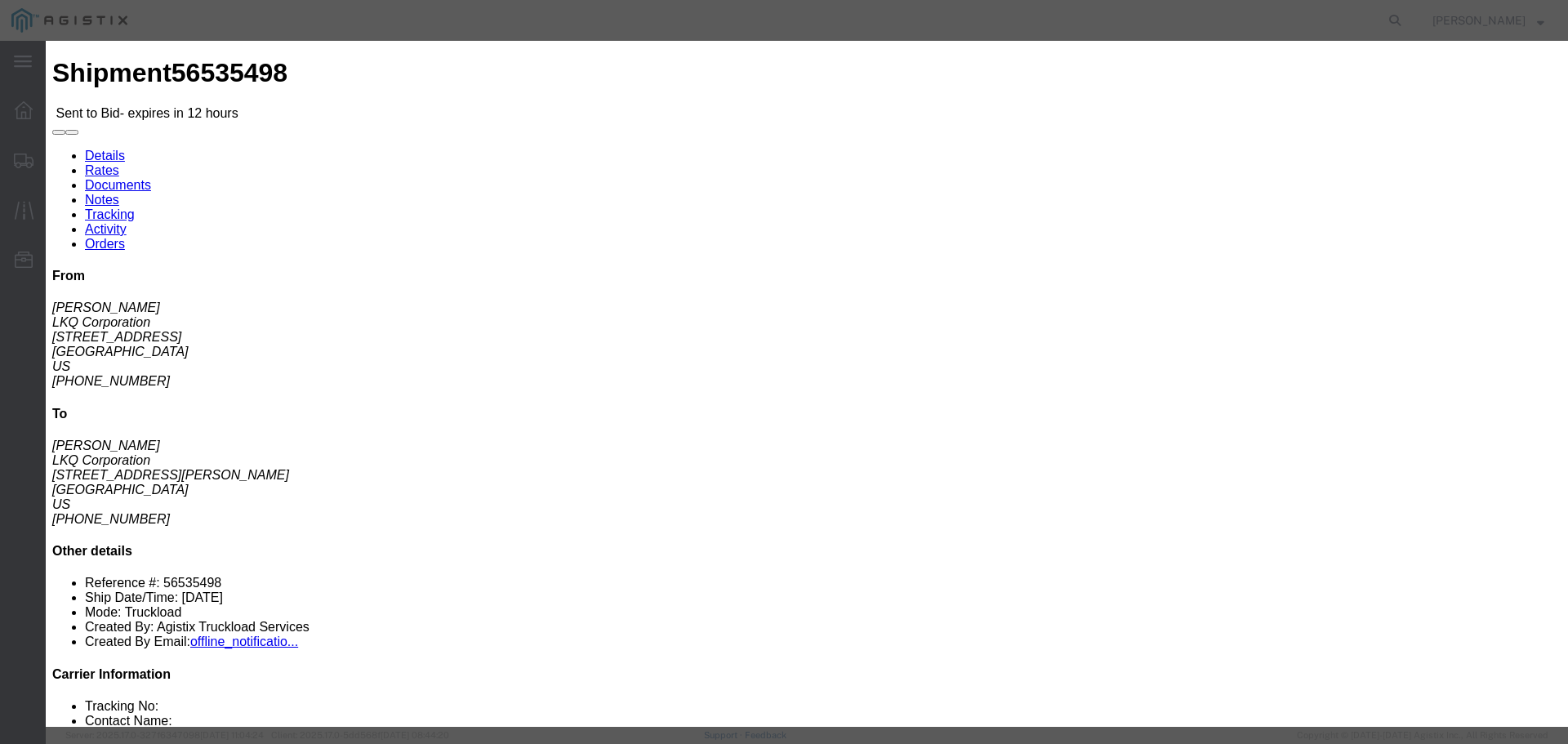
click select "Select Rail TL Standard 3 - 5 Day"
select select "41882"
click select "Select Rail TL Standard 3 - 5 Day"
click input "text"
type input "RLX"
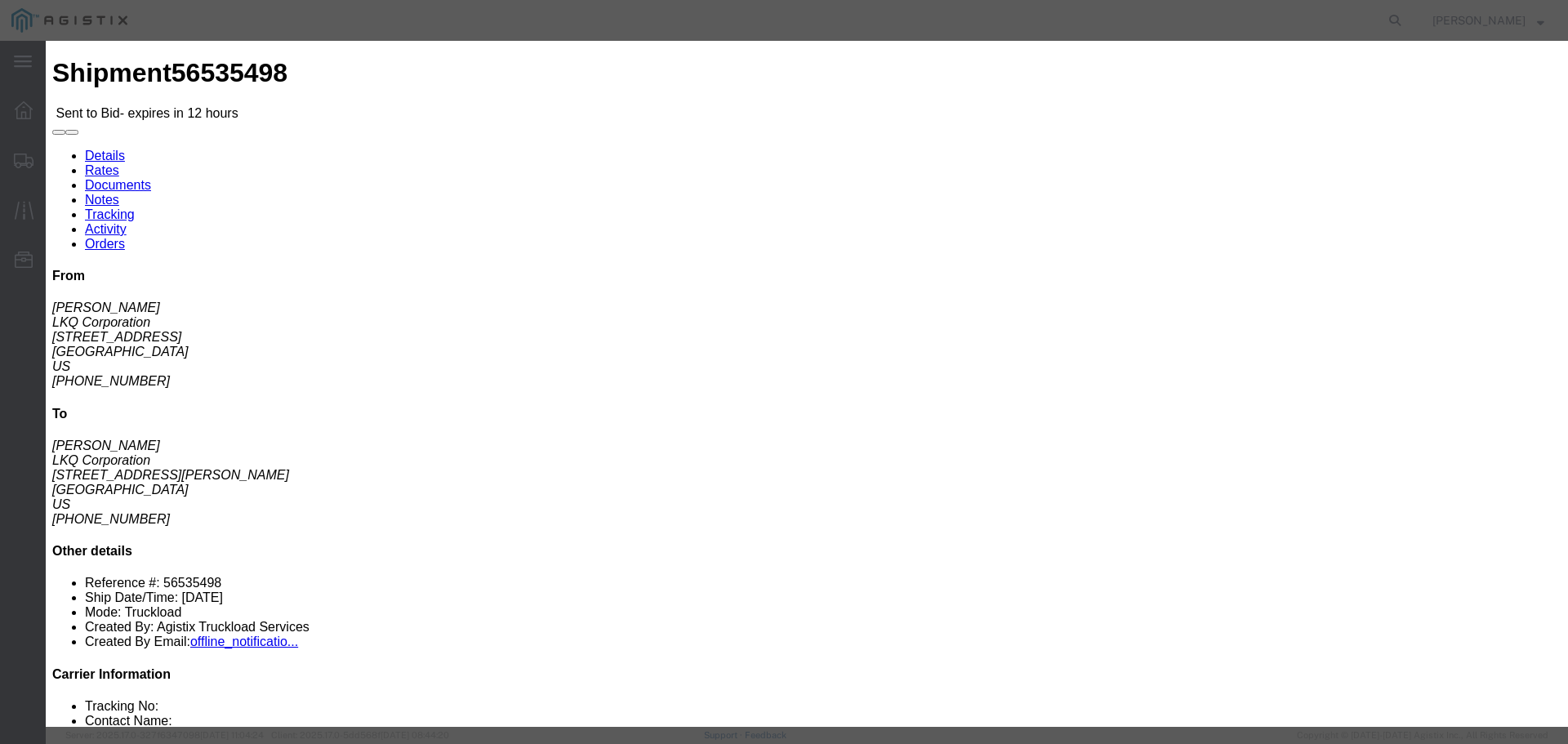
drag, startPoint x: 994, startPoint y: 198, endPoint x: 983, endPoint y: 205, distance: 13.0
click div "Reference"
drag, startPoint x: 653, startPoint y: 327, endPoint x: 697, endPoint y: 341, distance: 46.2
click select "Select Air Less than Truckload Multi-Leg Ocean Freight Rail Small Parcel Truckl…"
select select "TL"
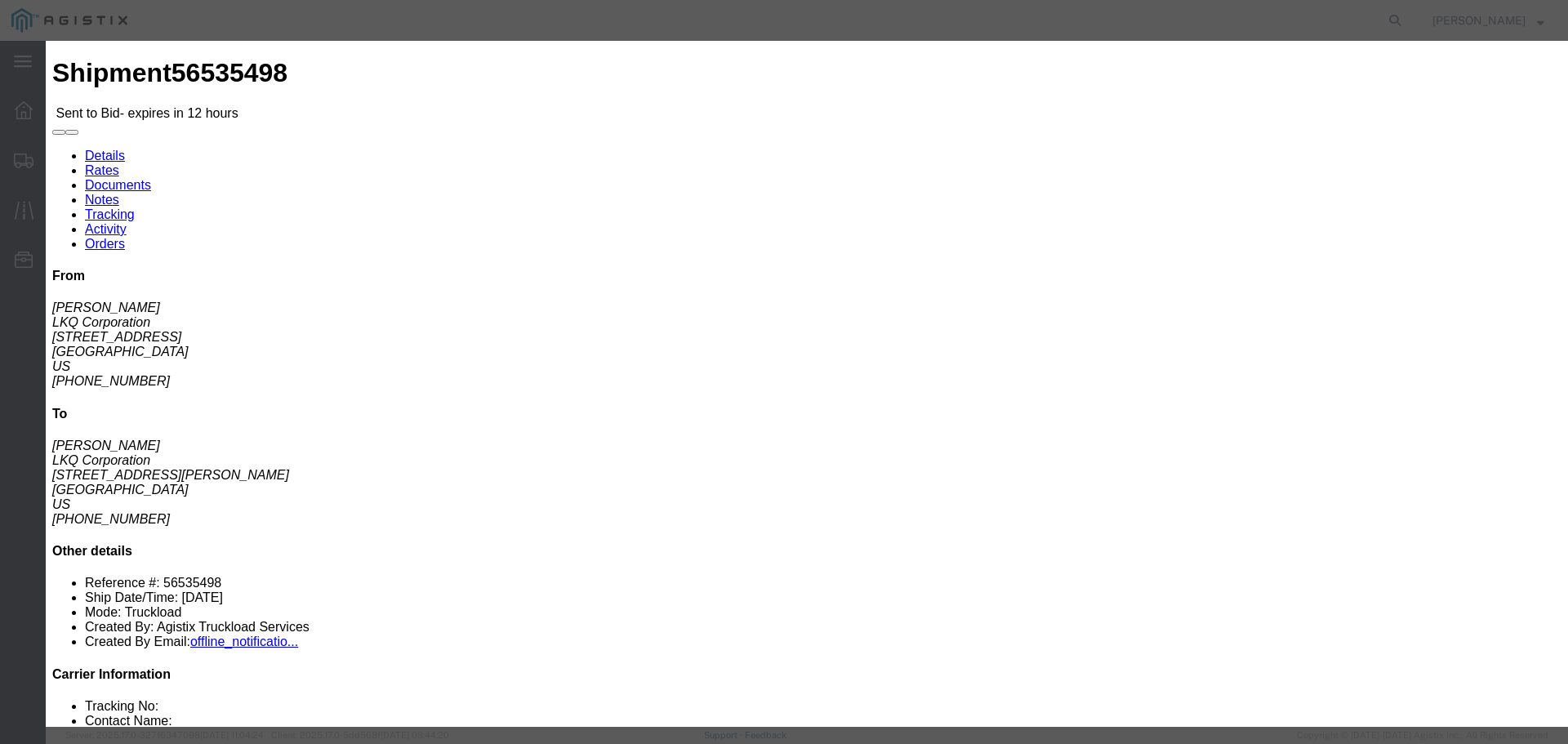
click select "Select Air Less than Truckload Multi-Leg Ocean Freight Rail Small Parcel Truckl…"
click input "number"
type input "1"
click input "number"
type input "1350"
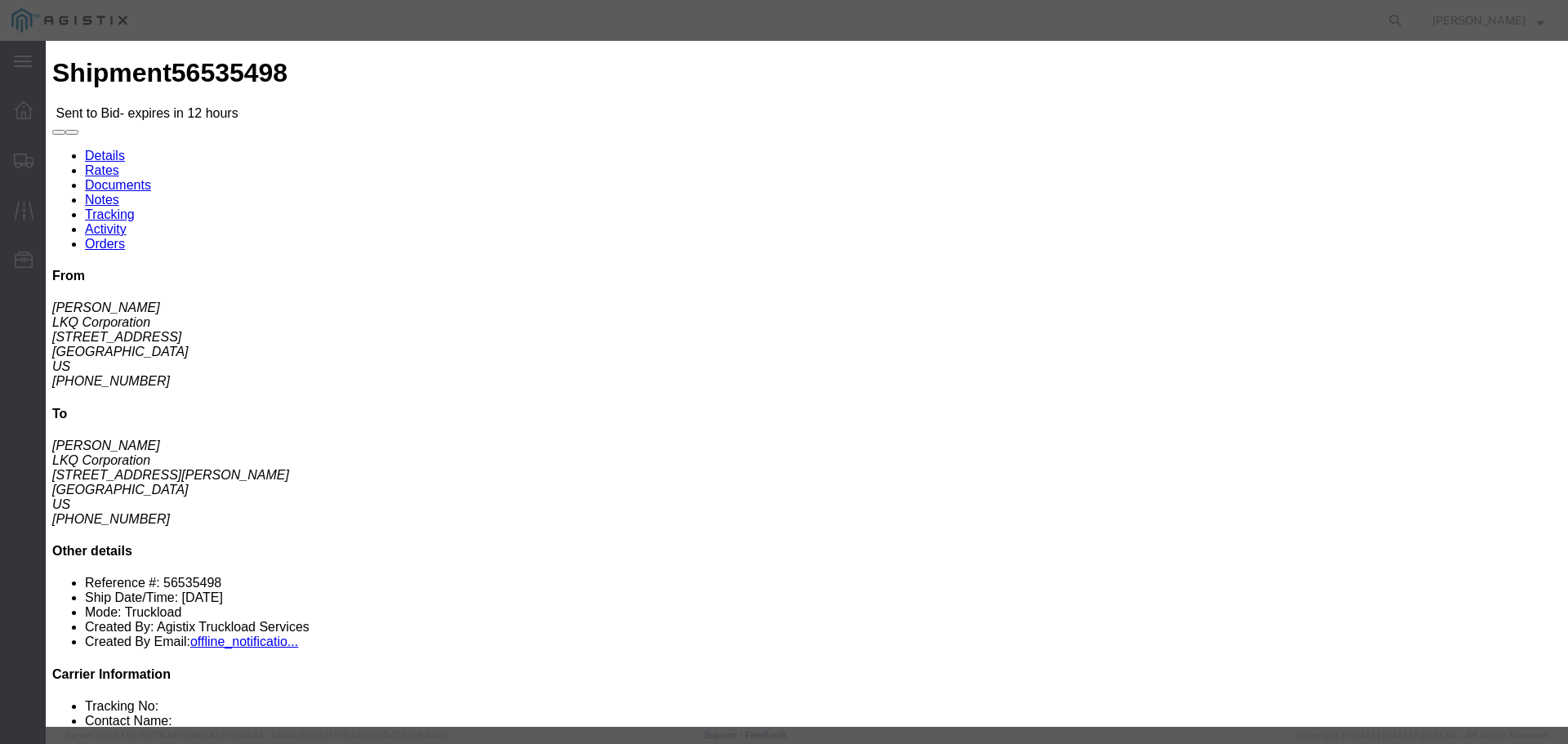
click button "Submit"
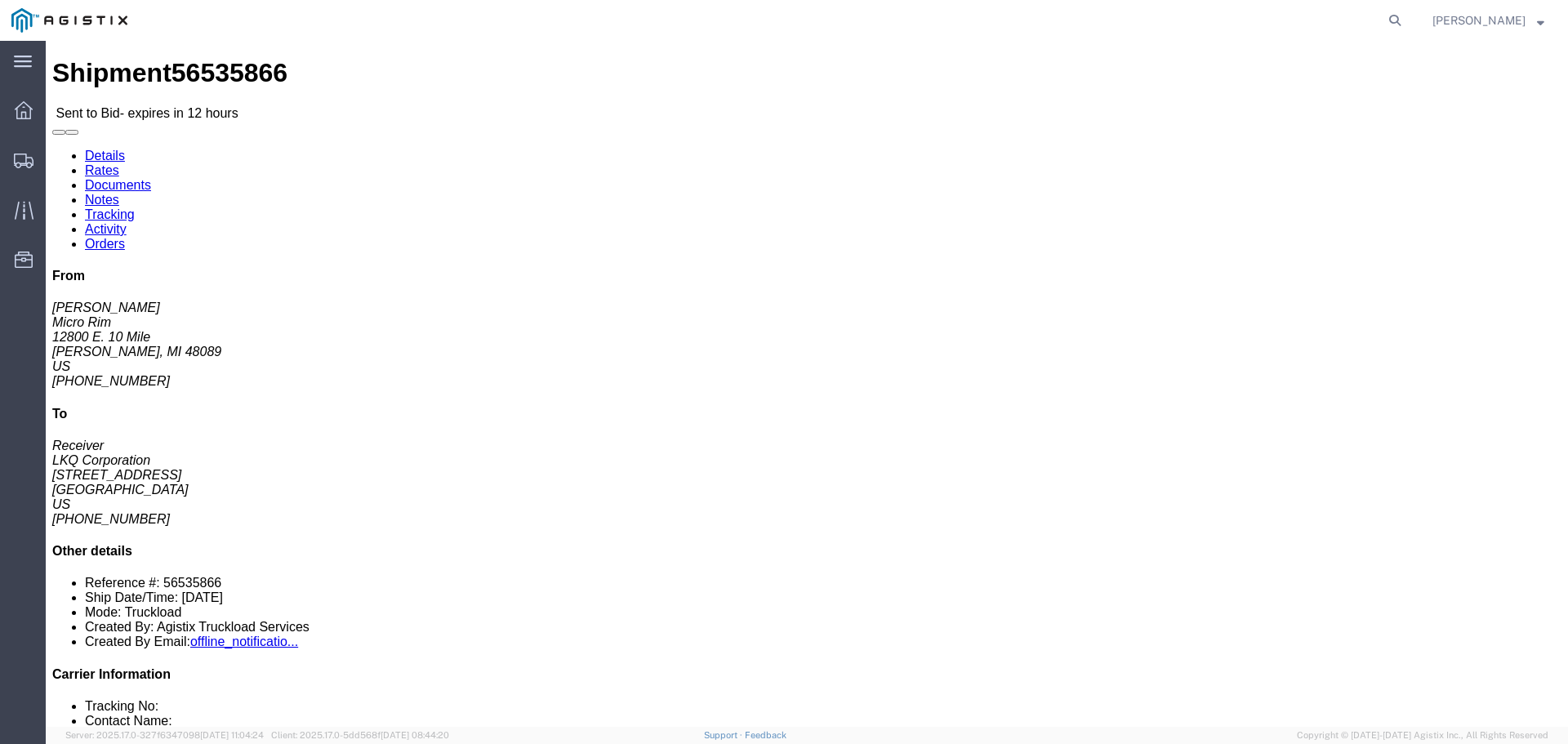
click button "button"
click link "Enter / Modify Bid"
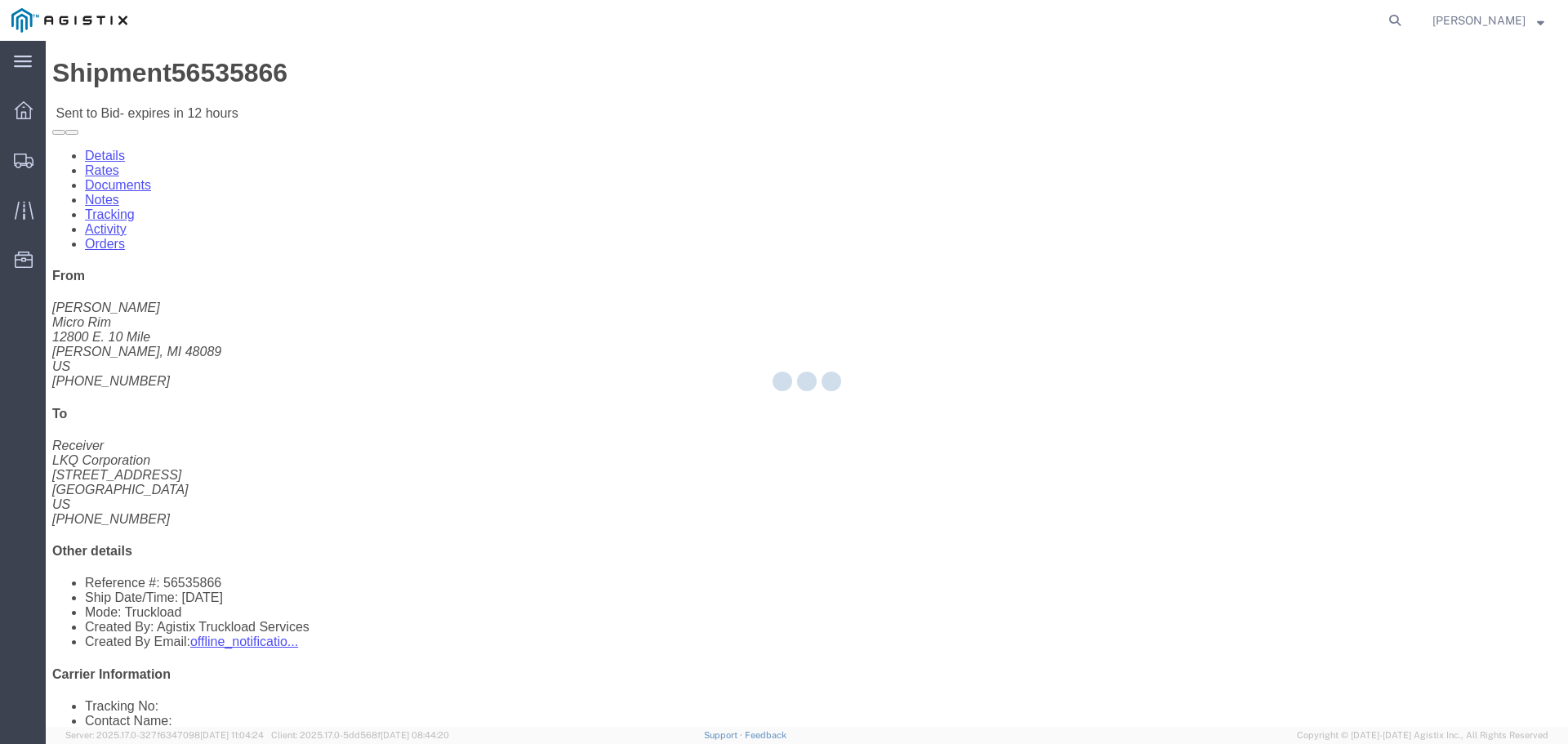
select select "22593"
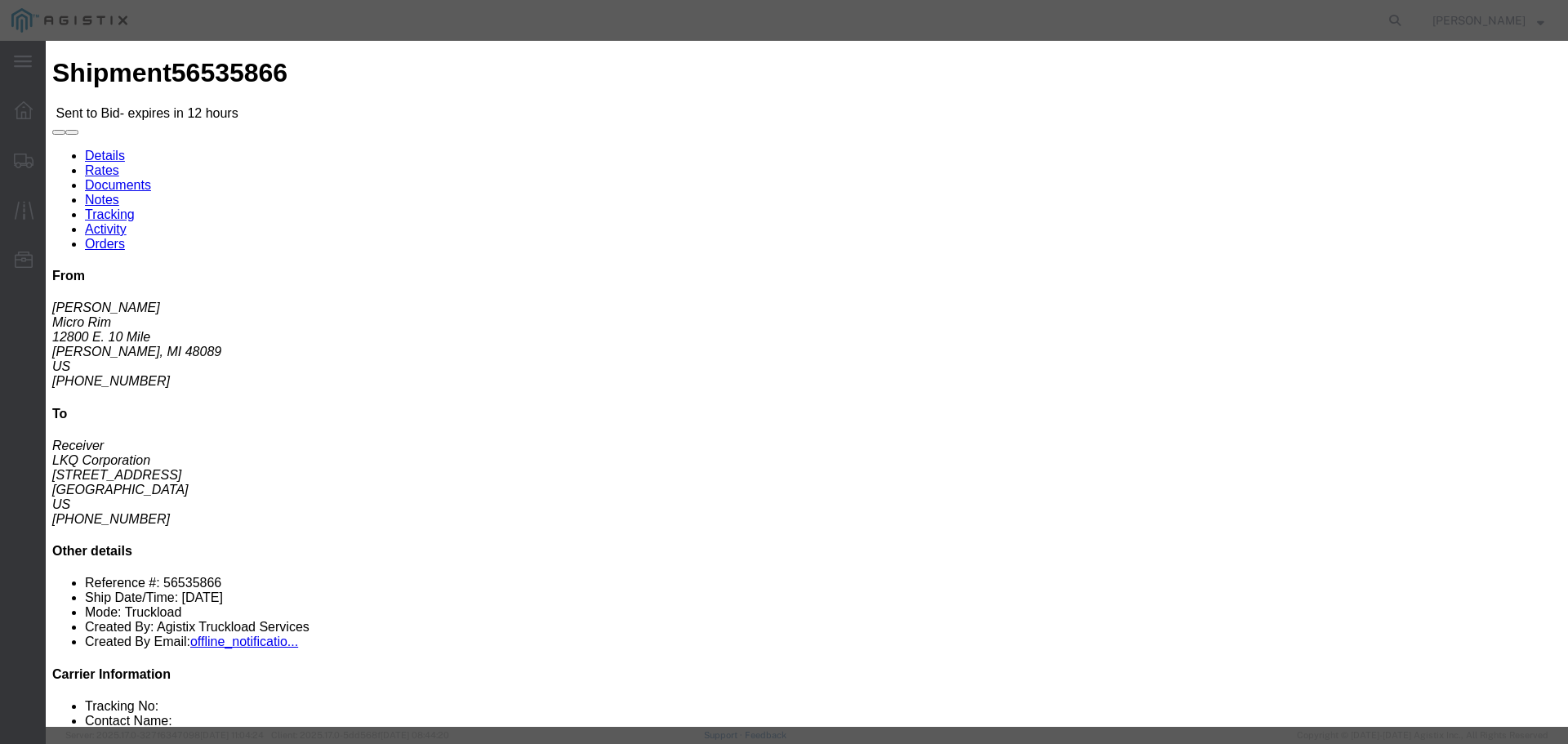
click select "Select Rail TL Standard 3 - 5 Day"
select select "41882"
click select "Select Rail TL Standard 3 - 5 Day"
click input "text"
type input "RLX"
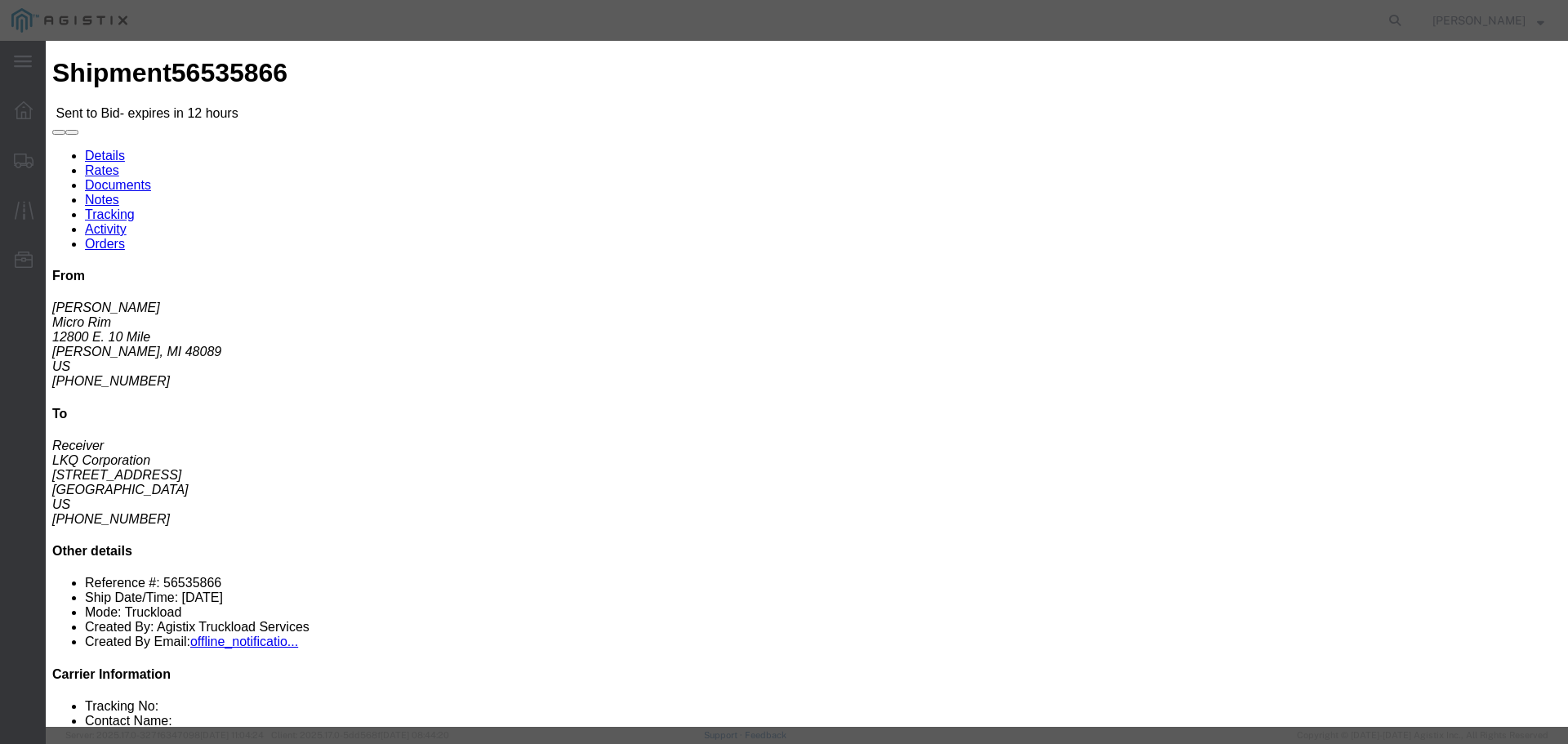
click div "Reference"
click select "Select Air Less than Truckload Multi-Leg Ocean Freight Rail Small Parcel Truckl…"
select select "TL"
click select "Select Air Less than Truckload Multi-Leg Ocean Freight Rail Small Parcel Truckl…"
click input "number"
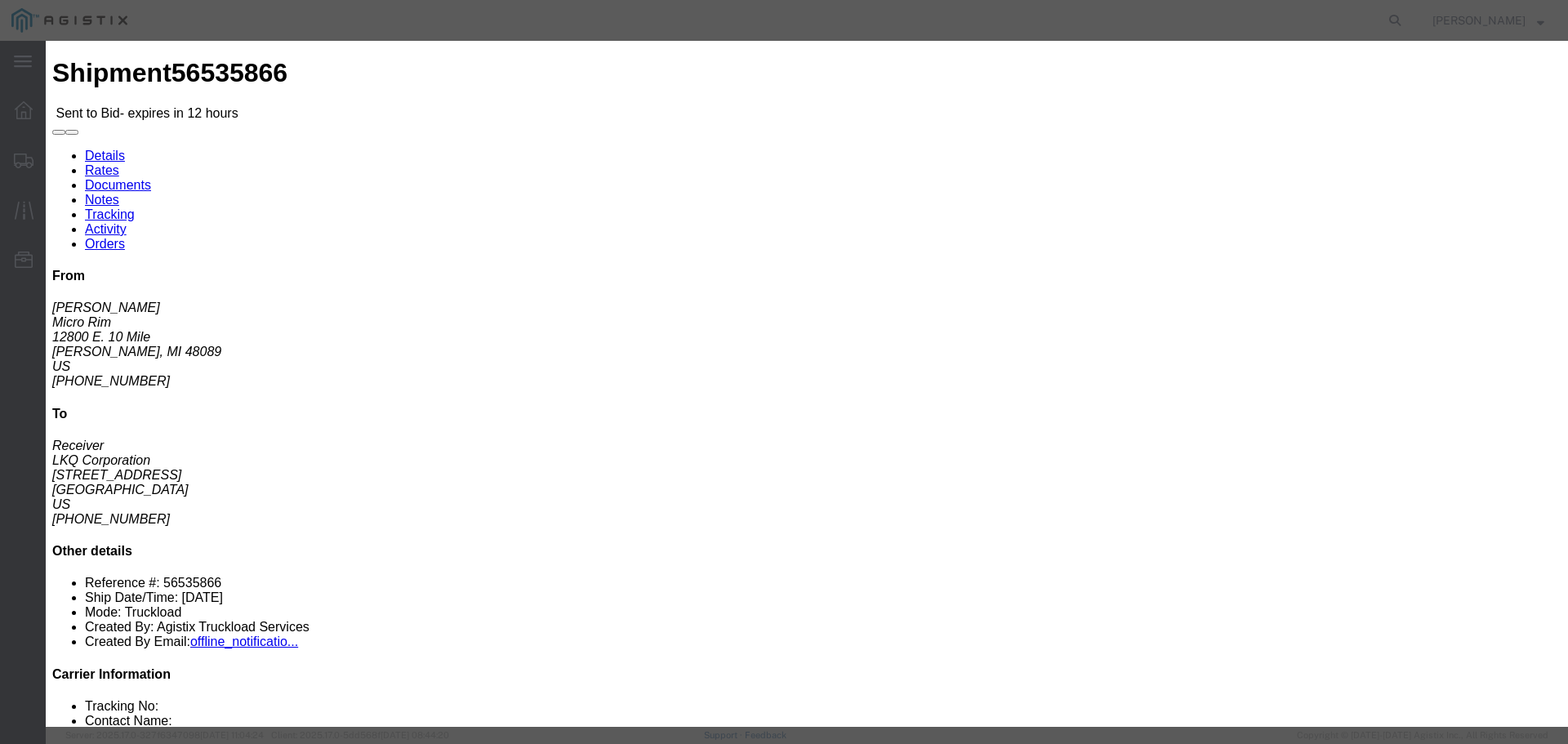
click input "number"
type input "1"
click input "number"
type input "1780"
click button "Submit"
